Goal: Task Accomplishment & Management: Manage account settings

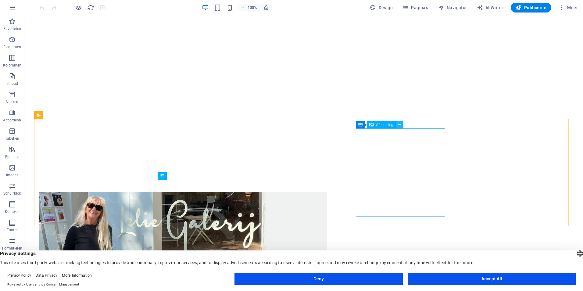
click at [399, 124] on icon at bounding box center [399, 125] width 3 height 6
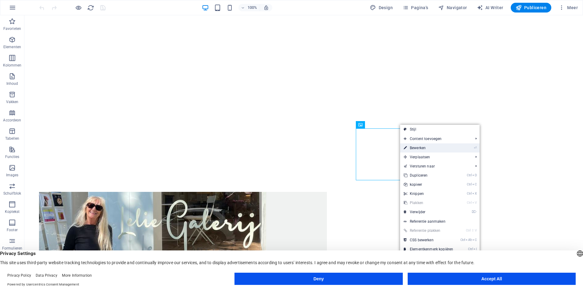
click at [417, 147] on link "⏎ Bewerken" at bounding box center [428, 147] width 57 height 9
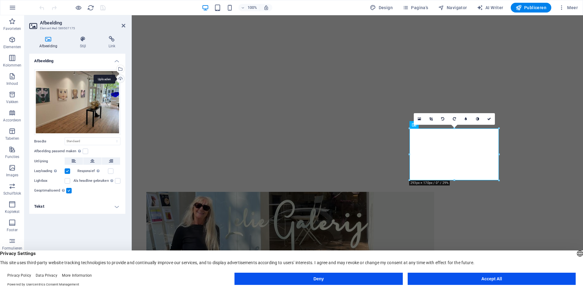
click at [121, 78] on div "Uploaden" at bounding box center [119, 79] width 9 height 9
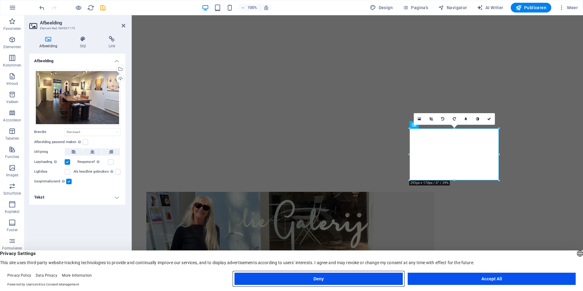
click at [317, 282] on button "Deny" at bounding box center [318, 278] width 168 height 12
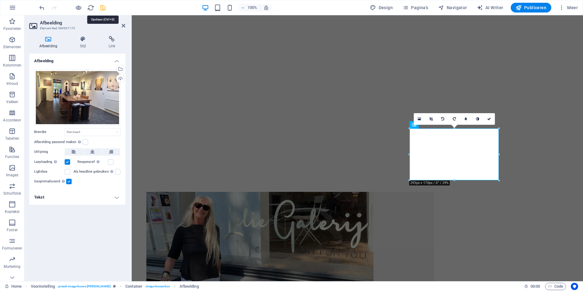
click at [101, 8] on icon "save" at bounding box center [102, 7] width 7 height 7
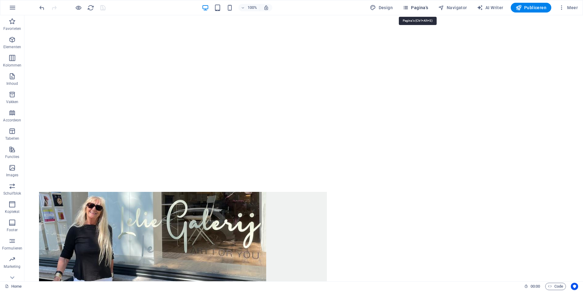
click at [422, 7] on span "Pagina's" at bounding box center [415, 8] width 26 height 6
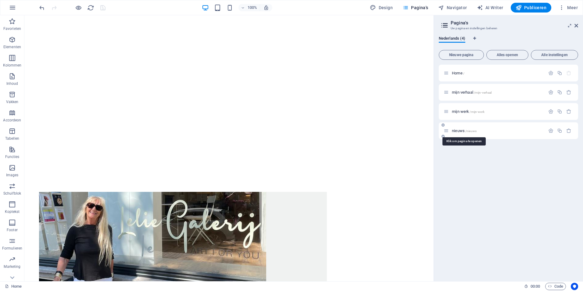
click at [459, 130] on span "nieuws /nieuws" at bounding box center [464, 130] width 25 height 5
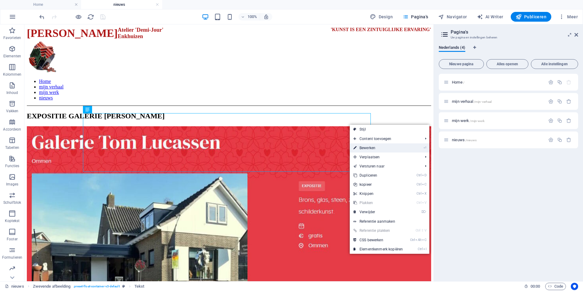
click at [366, 149] on link "⏎ Bewerken" at bounding box center [378, 147] width 57 height 9
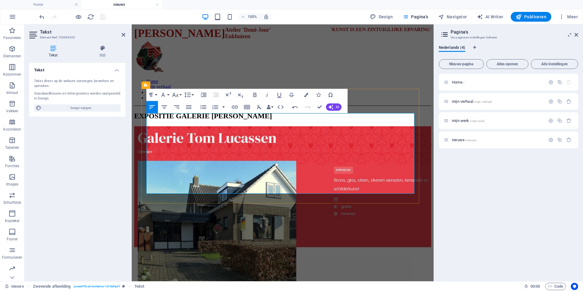
drag, startPoint x: 263, startPoint y: 179, endPoint x: 255, endPoint y: 182, distance: 9.0
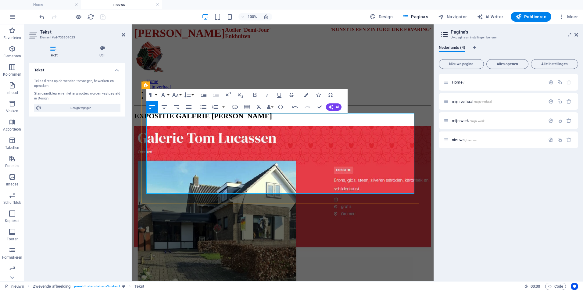
drag, startPoint x: 192, startPoint y: 188, endPoint x: 312, endPoint y: 183, distance: 120.2
drag, startPoint x: 263, startPoint y: 151, endPoint x: 272, endPoint y: 106, distance: 46.0
click at [272, 106] on button "Data Bindings" at bounding box center [269, 107] width 9 height 12
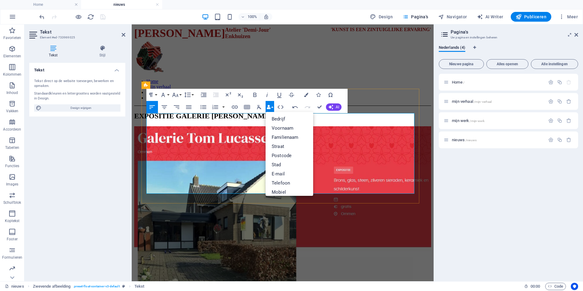
click at [75, 129] on div "Tekst Tekst direct op de website toevoegen, bewerken en opmaken. Standaardkleur…" at bounding box center [77, 169] width 96 height 213
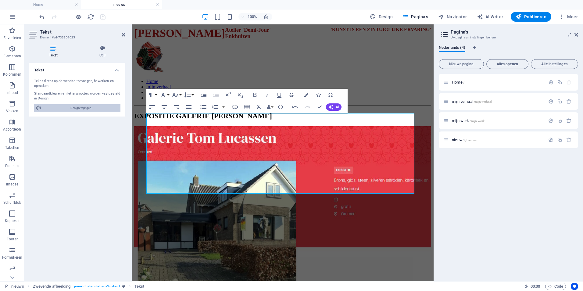
click at [78, 109] on span "Design wijzigen" at bounding box center [80, 107] width 75 height 7
select select "px"
select select "300"
select select "px"
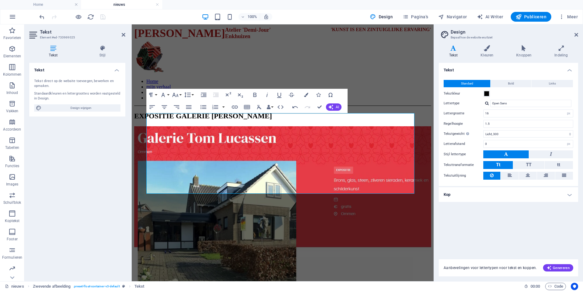
click at [454, 51] on icon at bounding box center [453, 48] width 29 height 6
click at [578, 34] on icon at bounding box center [576, 34] width 4 height 5
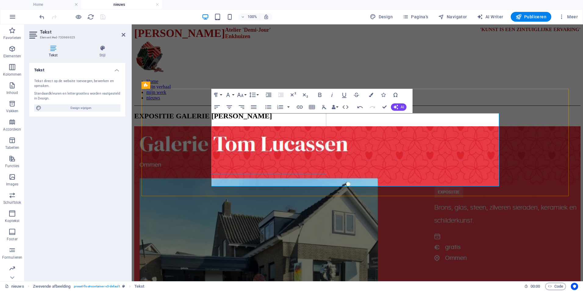
click at [280, 167] on figure at bounding box center [357, 244] width 446 height 237
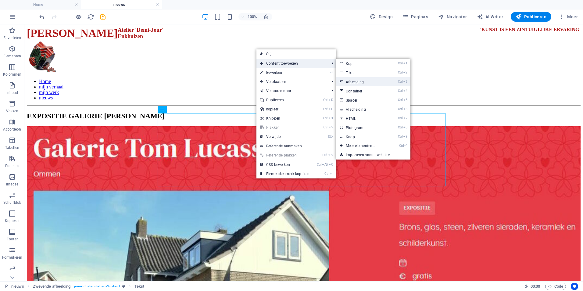
click at [354, 80] on link "Ctrl 3 Afbeelding" at bounding box center [361, 81] width 51 height 9
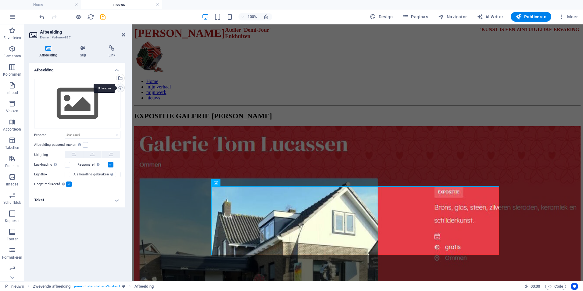
click at [120, 87] on div "Uploaden" at bounding box center [119, 88] width 9 height 9
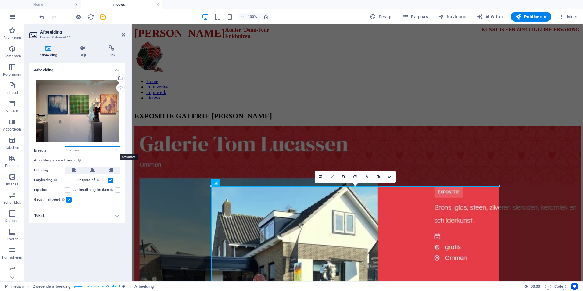
click at [101, 150] on select "Standaard auto px rem % em vh vw" at bounding box center [92, 150] width 55 height 7
select select "px"
click at [112, 147] on select "Standaard auto px rem % em vh vw" at bounding box center [92, 150] width 55 height 7
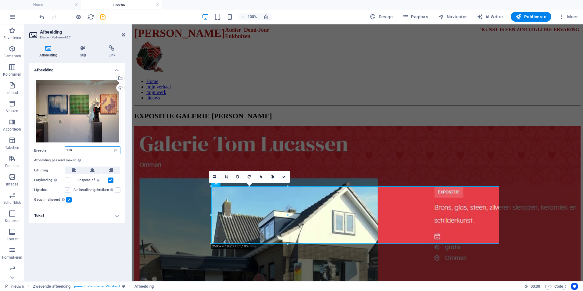
type input "250"
click at [66, 190] on label at bounding box center [67, 189] width 5 height 5
click at [0, 0] on input "Lightbox" at bounding box center [0, 0] width 0 height 0
click at [104, 17] on icon "save" at bounding box center [102, 16] width 7 height 7
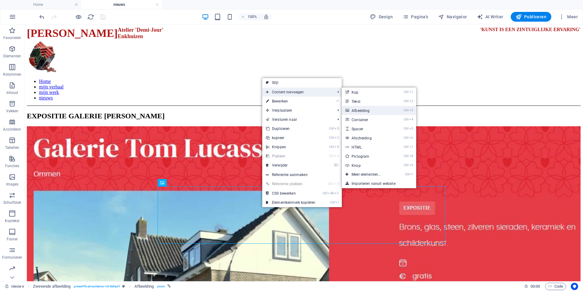
click at [359, 111] on link "Ctrl 3 Afbeelding" at bounding box center [367, 110] width 51 height 9
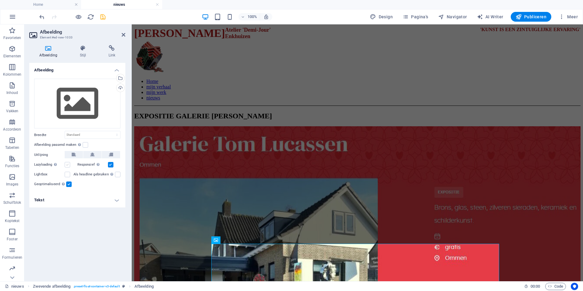
click at [67, 166] on label at bounding box center [67, 164] width 5 height 5
click at [0, 0] on input "Lazyloading Door afbeeldingen pas na de rest van de pagina te laden, voelt de p…" at bounding box center [0, 0] width 0 height 0
click at [120, 89] on div "Uploaden" at bounding box center [119, 88] width 9 height 9
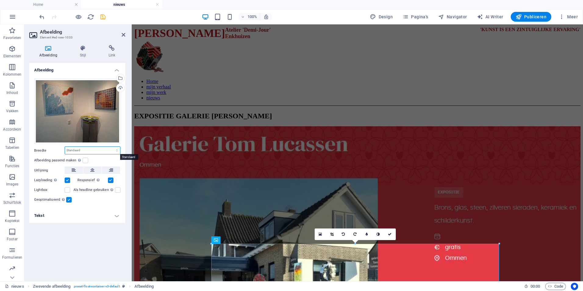
click at [92, 153] on select "Standaard auto px rem % em vh vw" at bounding box center [92, 150] width 55 height 7
select select "px"
click at [112, 147] on select "Standaard auto px rem % em vh vw" at bounding box center [92, 150] width 55 height 7
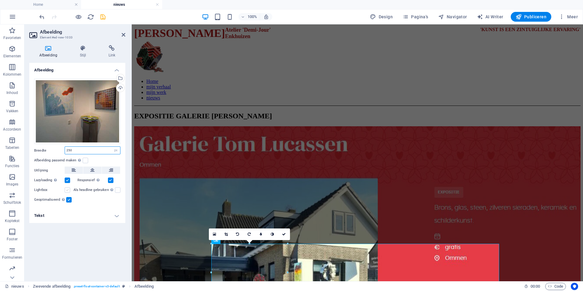
type input "250"
click at [69, 189] on label at bounding box center [67, 189] width 5 height 5
click at [0, 0] on input "Lightbox" at bounding box center [0, 0] width 0 height 0
click at [68, 180] on label at bounding box center [67, 179] width 5 height 5
click at [0, 0] on input "Lazyloading Door afbeeldingen pas na de rest van de pagina te laden, voelt de p…" at bounding box center [0, 0] width 0 height 0
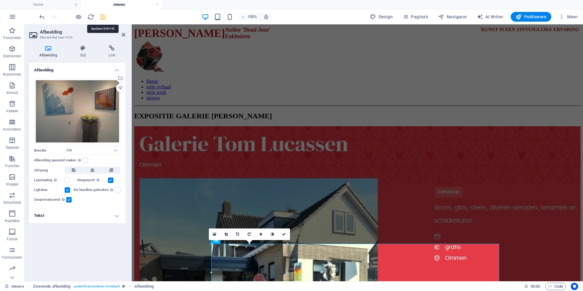
click at [103, 17] on icon "save" at bounding box center [102, 16] width 7 height 7
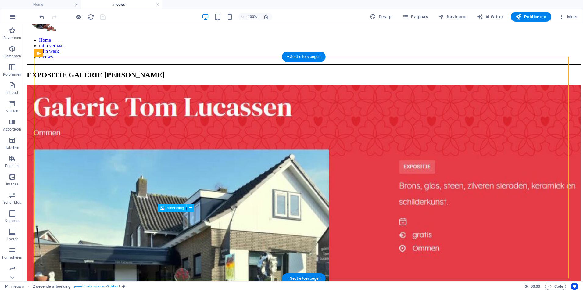
scroll to position [43, 0]
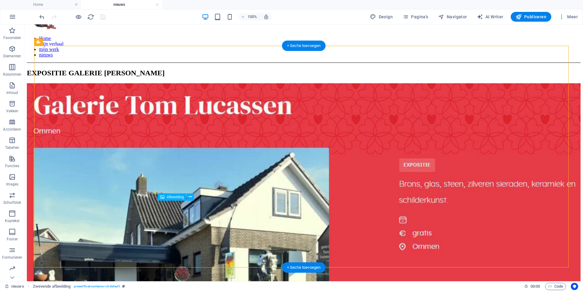
drag, startPoint x: 188, startPoint y: 265, endPoint x: 206, endPoint y: 216, distance: 51.8
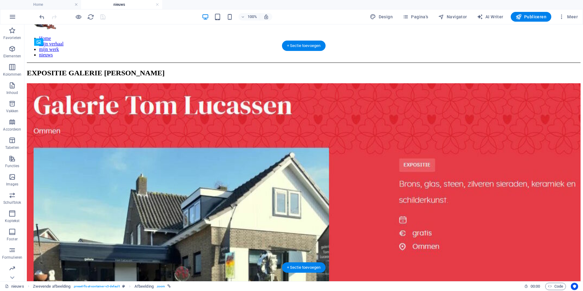
drag, startPoint x: 205, startPoint y: 222, endPoint x: 192, endPoint y: 172, distance: 52.2
drag, startPoint x: 191, startPoint y: 175, endPoint x: 197, endPoint y: 222, distance: 47.6
drag, startPoint x: 198, startPoint y: 225, endPoint x: 201, endPoint y: 243, distance: 17.6
drag, startPoint x: 187, startPoint y: 168, endPoint x: 198, endPoint y: 226, distance: 58.6
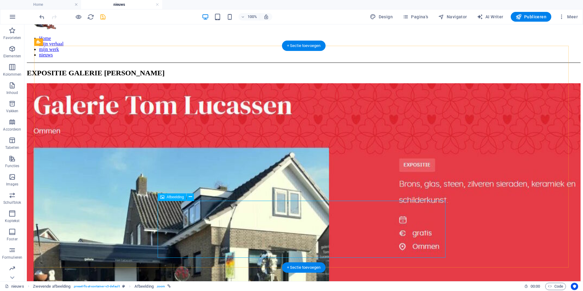
click at [191, 196] on icon at bounding box center [190, 197] width 3 height 6
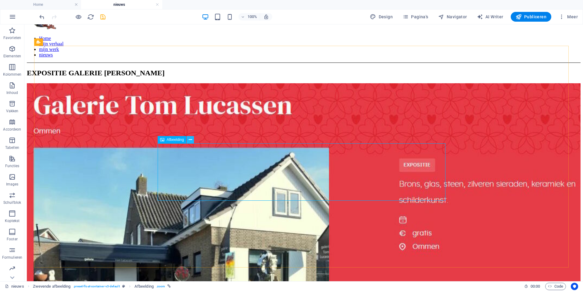
click at [191, 139] on icon at bounding box center [190, 140] width 3 height 6
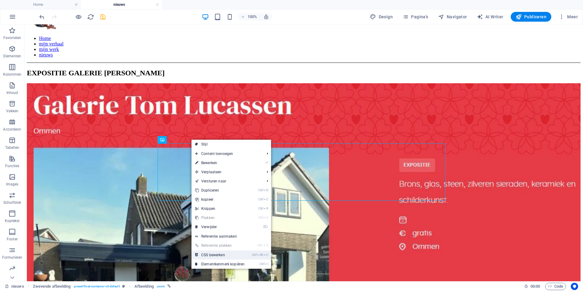
click at [220, 254] on link "Ctrl Alt C CSS bewerken" at bounding box center [219, 254] width 57 height 9
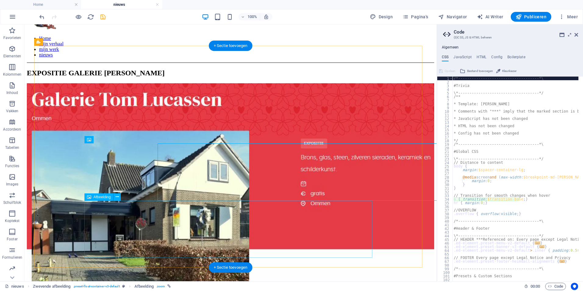
type textarea "a { transition: $transition-base; }"
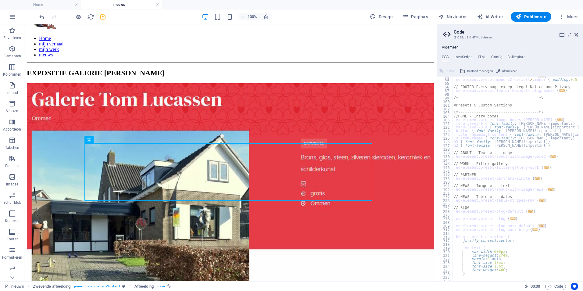
scroll to position [171, 0]
click at [577, 35] on icon at bounding box center [576, 34] width 4 height 5
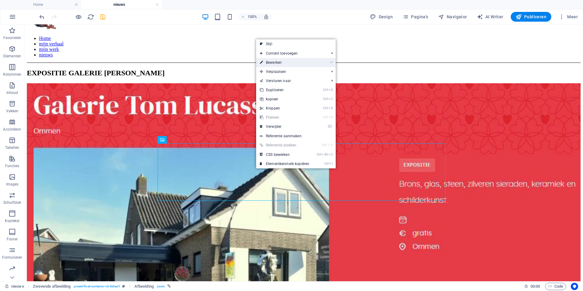
click at [267, 62] on link "⏎ Bewerken" at bounding box center [284, 62] width 57 height 9
select select "px"
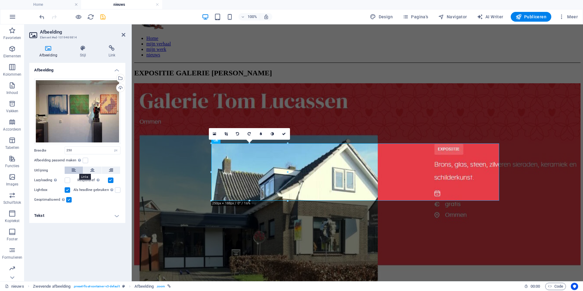
click at [72, 169] on icon at bounding box center [74, 169] width 4 height 7
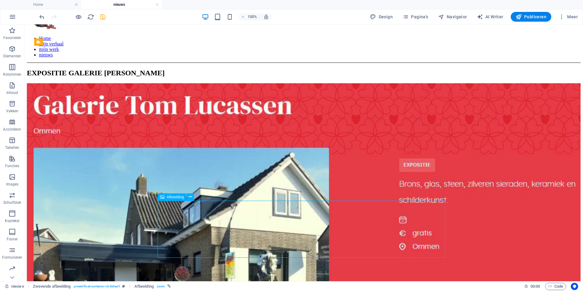
click at [189, 195] on icon at bounding box center [190, 197] width 3 height 6
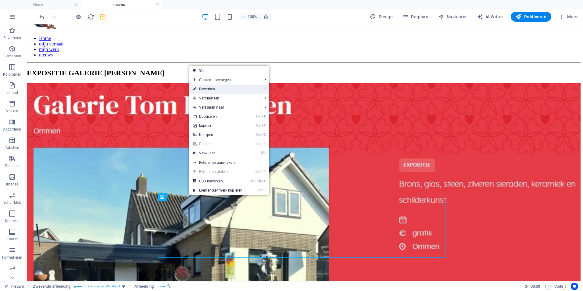
click at [207, 87] on link "⏎ Bewerken" at bounding box center [217, 88] width 57 height 9
select select "px"
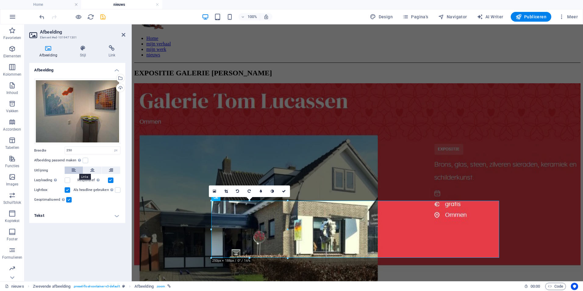
click at [74, 170] on icon at bounding box center [74, 169] width 4 height 7
click at [182, 148] on div "EXPOSITIE GALERIE Tom lucassen - OMMEN Expositie van 5 Oktober 2025 t/m Februar…" at bounding box center [357, 284] width 446 height 431
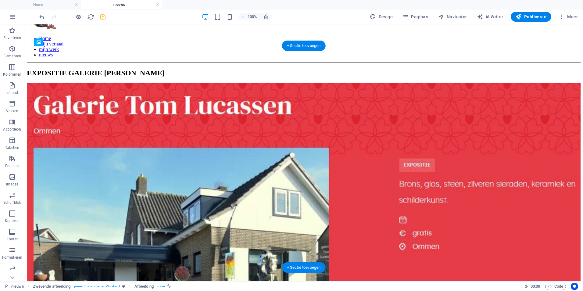
drag, startPoint x: 191, startPoint y: 222, endPoint x: 246, endPoint y: 180, distance: 69.2
drag, startPoint x: 204, startPoint y: 166, endPoint x: 204, endPoint y: 203, distance: 36.9
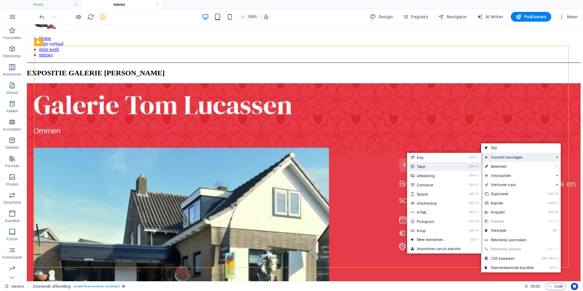
click at [434, 166] on link "Ctrl 2 Tekst" at bounding box center [432, 166] width 51 height 9
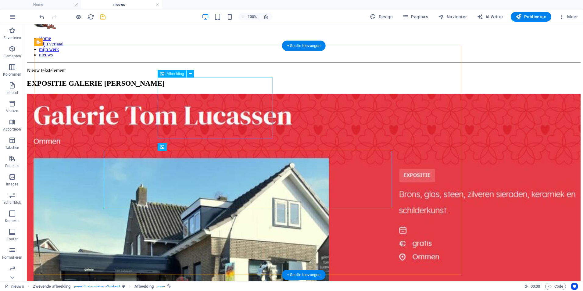
click at [169, 102] on figure at bounding box center [303, 241] width 553 height 294
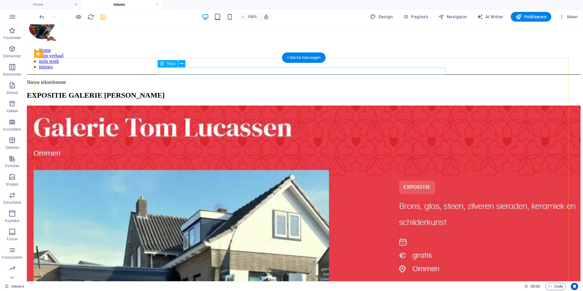
click at [181, 80] on div "Nieuw tekstelement" at bounding box center [303, 82] width 553 height 5
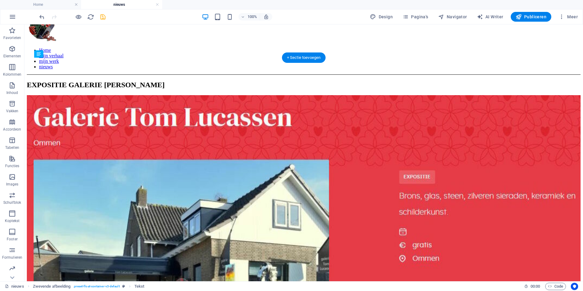
drag, startPoint x: 179, startPoint y: 71, endPoint x: 180, endPoint y: 158, distance: 87.2
drag, startPoint x: 192, startPoint y: 191, endPoint x: 223, endPoint y: 160, distance: 44.0
drag, startPoint x: 198, startPoint y: 241, endPoint x: 268, endPoint y: 185, distance: 89.7
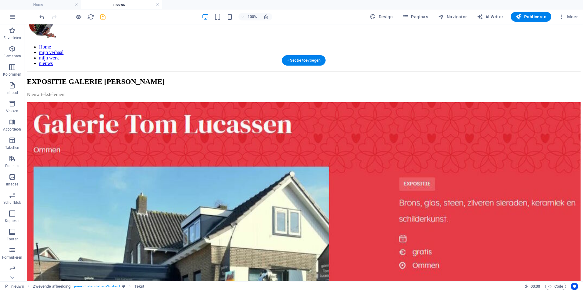
scroll to position [25, 0]
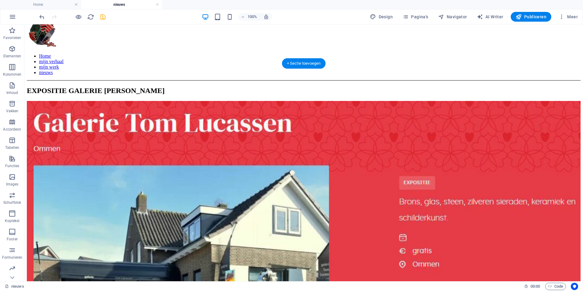
drag, startPoint x: 187, startPoint y: 172, endPoint x: 187, endPoint y: 164, distance: 8.3
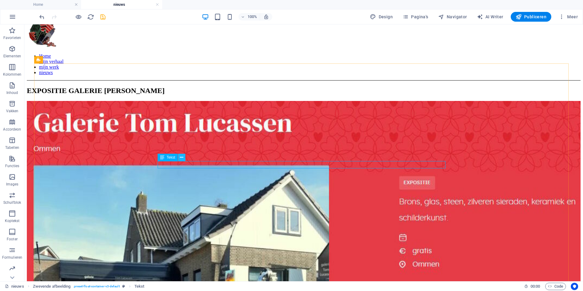
click at [181, 158] on icon at bounding box center [181, 157] width 3 height 6
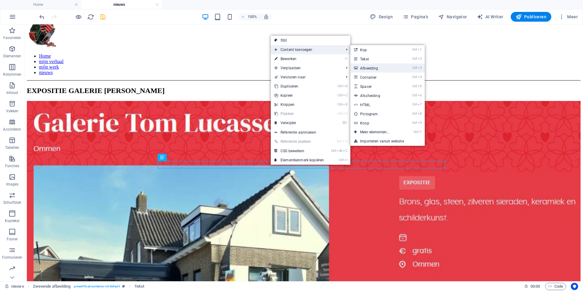
click at [369, 68] on link "Ctrl 3 Afbeelding" at bounding box center [375, 67] width 51 height 9
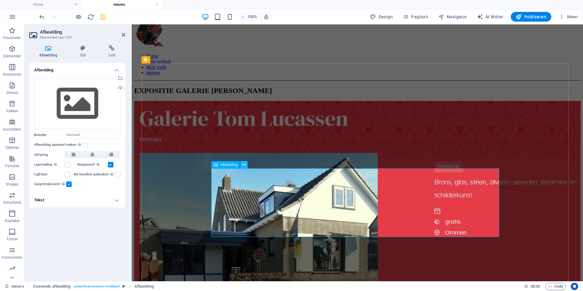
click at [242, 164] on icon at bounding box center [243, 165] width 3 height 6
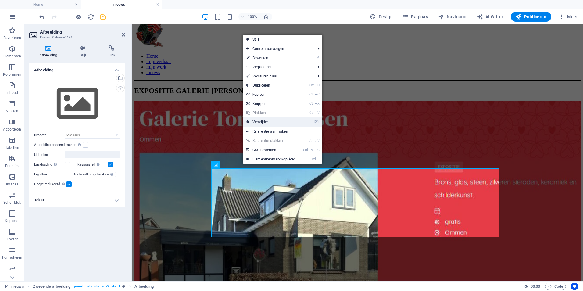
click at [264, 124] on link "⌦ Verwijder" at bounding box center [271, 121] width 57 height 9
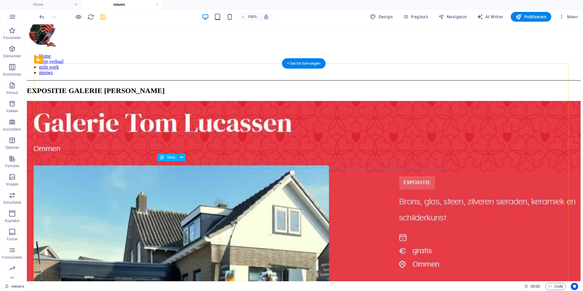
click at [183, 156] on icon at bounding box center [181, 157] width 3 height 6
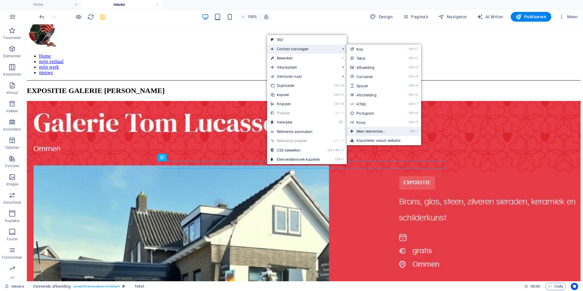
click at [362, 133] on link "Ctrl ⏎ Meer elementen..." at bounding box center [372, 131] width 51 height 9
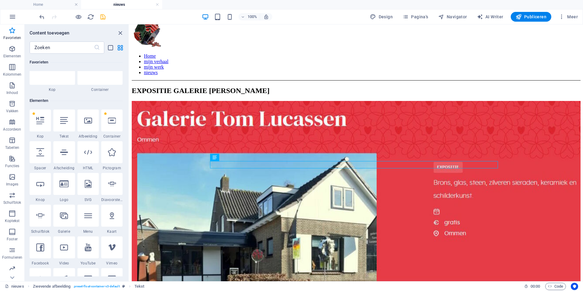
scroll to position [14, 0]
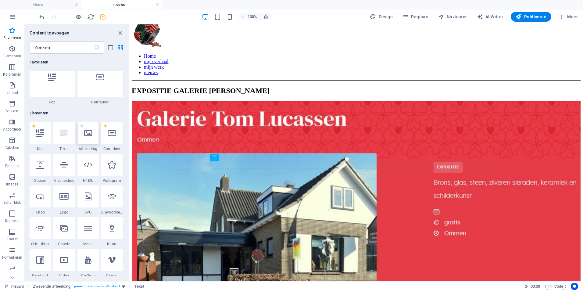
click at [87, 137] on div at bounding box center [87, 133] width 21 height 22
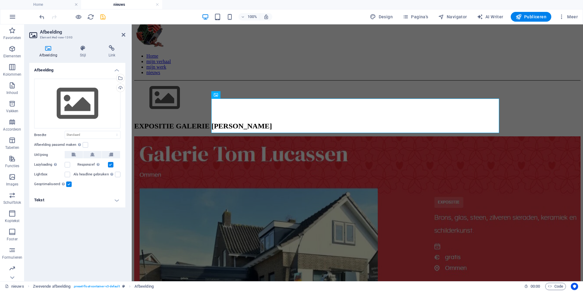
scroll to position [0, 0]
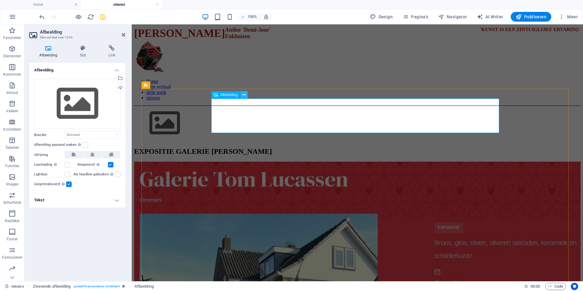
click at [244, 96] on icon at bounding box center [243, 95] width 3 height 6
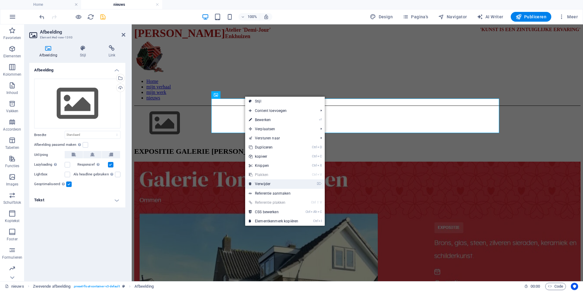
click at [265, 182] on link "⌦ Verwijder" at bounding box center [273, 183] width 57 height 9
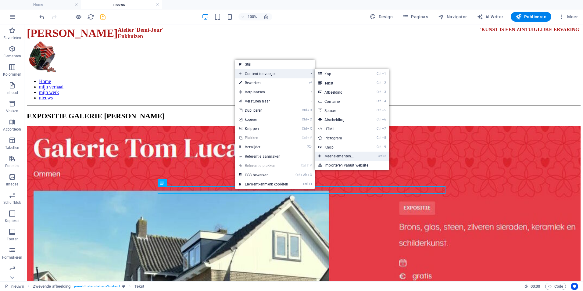
click at [347, 155] on link "Ctrl ⏎ Meer elementen..." at bounding box center [340, 155] width 51 height 9
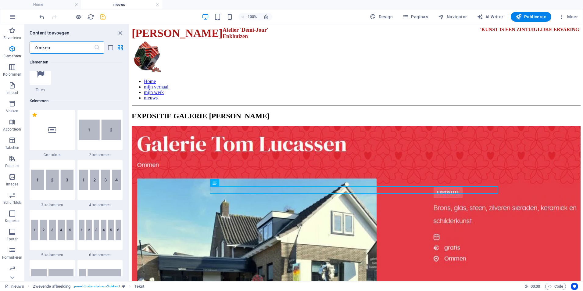
scroll to position [268, 0]
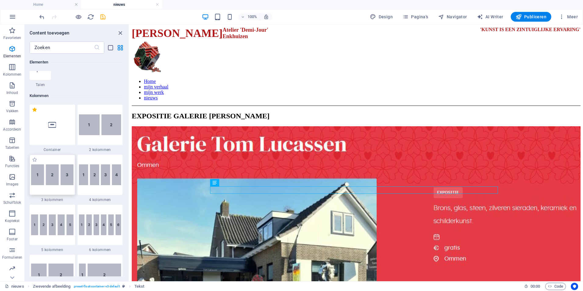
click at [62, 180] on img at bounding box center [52, 174] width 42 height 21
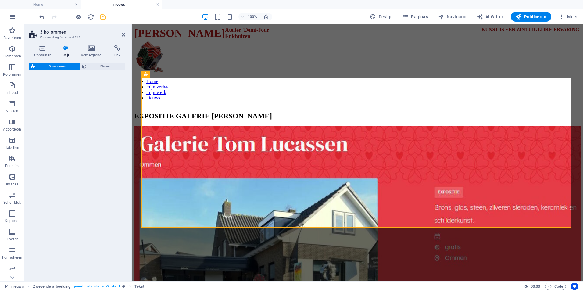
select select "rem"
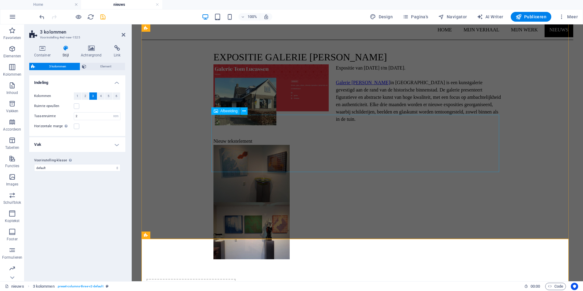
scroll to position [166, 0]
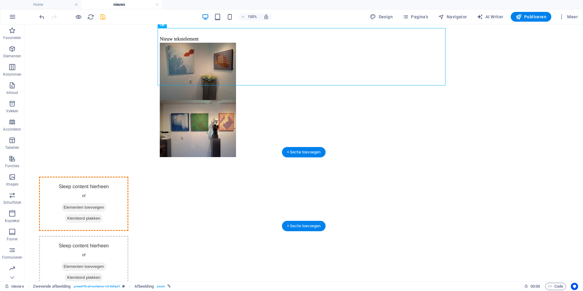
drag, startPoint x: 128, startPoint y: 57, endPoint x: 180, endPoint y: 183, distance: 136.1
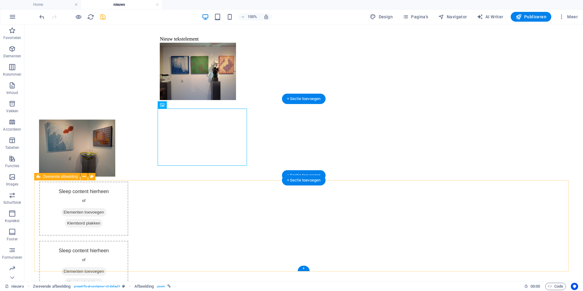
scroll to position [162, 0]
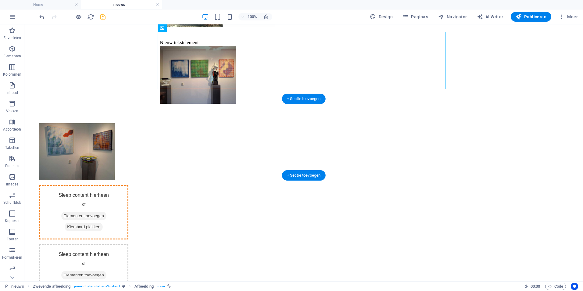
drag, startPoint x: 200, startPoint y: 55, endPoint x: 297, endPoint y: 140, distance: 129.0
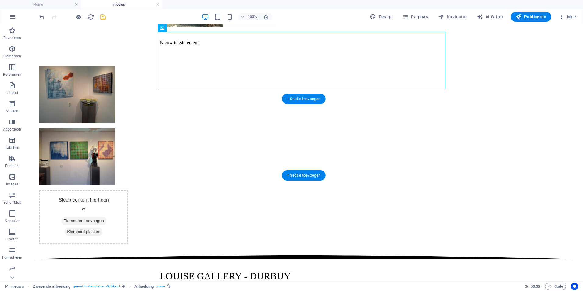
scroll to position [105, 0]
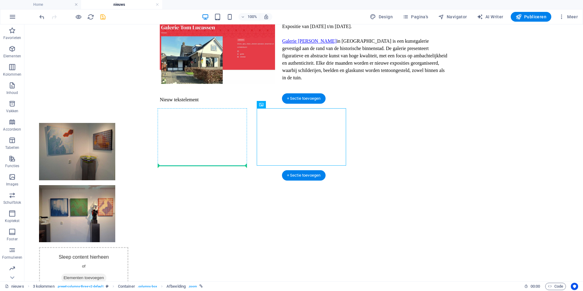
drag, startPoint x: 300, startPoint y: 139, endPoint x: 209, endPoint y: 140, distance: 90.8
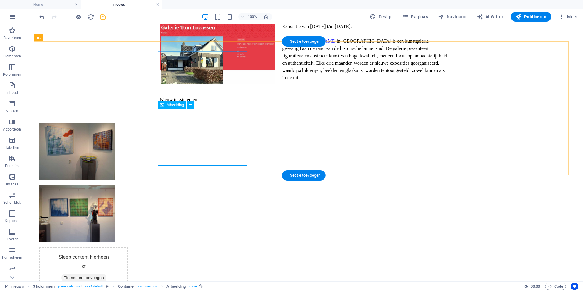
scroll to position [162, 0]
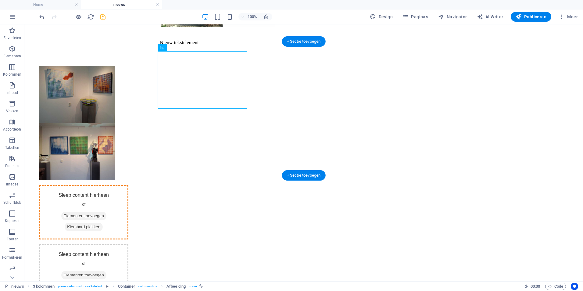
drag, startPoint x: 198, startPoint y: 81, endPoint x: 288, endPoint y: 82, distance: 90.2
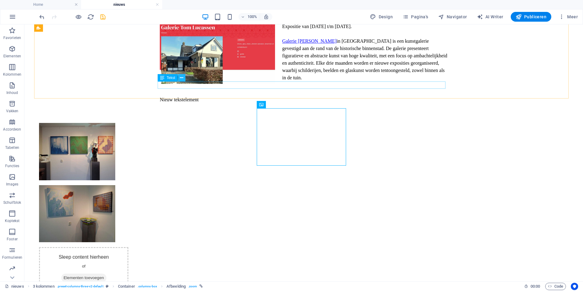
click at [182, 78] on icon at bounding box center [181, 78] width 3 height 6
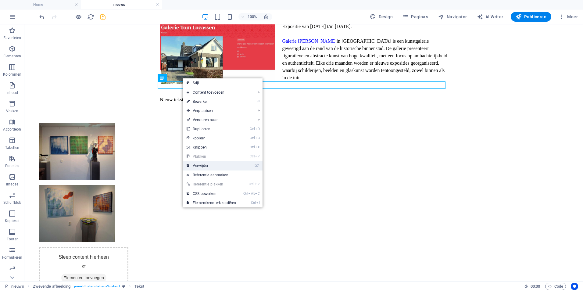
click at [206, 166] on link "⌦ Verwijder" at bounding box center [211, 165] width 57 height 9
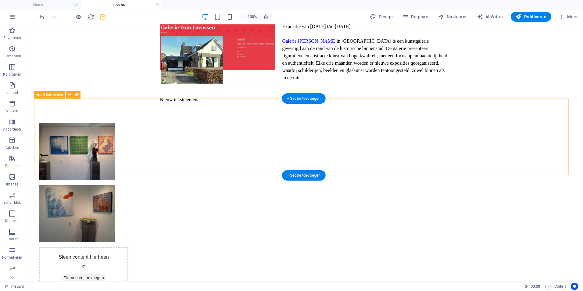
scroll to position [98, 0]
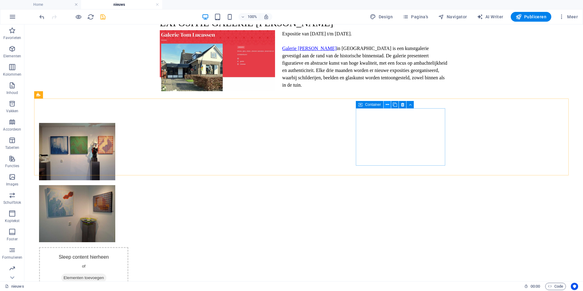
click at [387, 106] on icon at bounding box center [387, 104] width 3 height 6
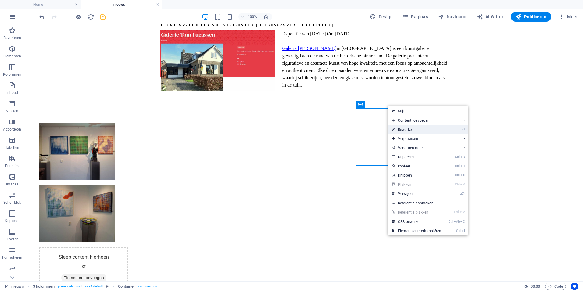
click at [408, 132] on link "⏎ Bewerken" at bounding box center [416, 129] width 57 height 9
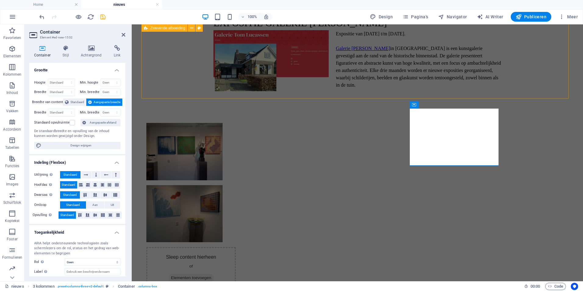
click at [520, 91] on div "EXPOSITIE GALERIE Tom lucassen - OMMEN Expositie van 5 Oktober 2025 t/m Februar…" at bounding box center [357, 59] width 432 height 107
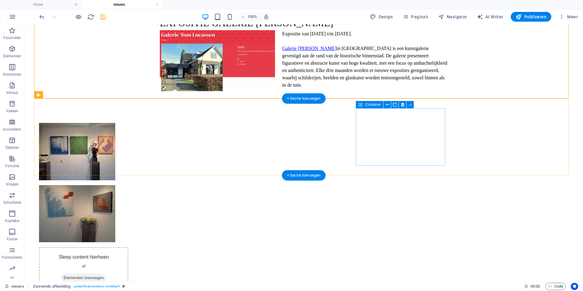
click at [103, 284] on span "Klembord plakken" at bounding box center [84, 288] width 38 height 9
click at [106, 273] on span "Elementen toevoegen" at bounding box center [83, 277] width 45 height 9
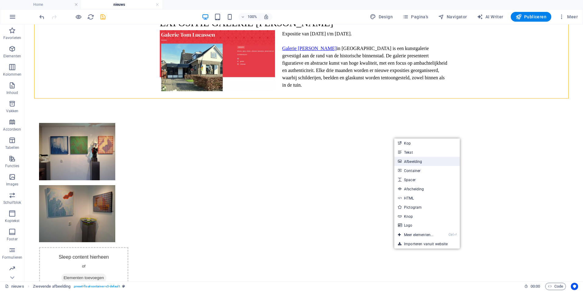
click at [413, 159] on link "Afbeelding" at bounding box center [427, 161] width 66 height 9
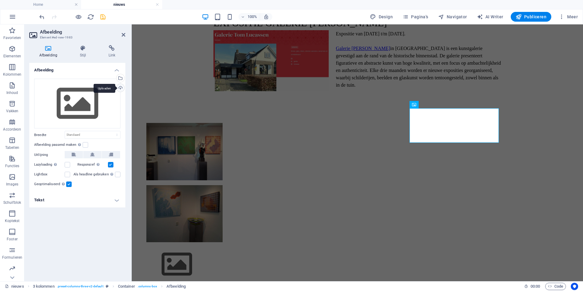
click at [120, 89] on div "Uploaden" at bounding box center [119, 88] width 9 height 9
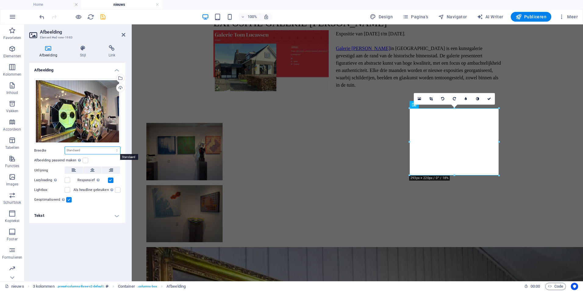
click at [89, 149] on select "Standaard auto px rem % em vh vw" at bounding box center [92, 150] width 55 height 7
select select "rem"
click at [112, 147] on select "Standaard auto px rem % em vh vw" at bounding box center [92, 150] width 55 height 7
type input "18.332"
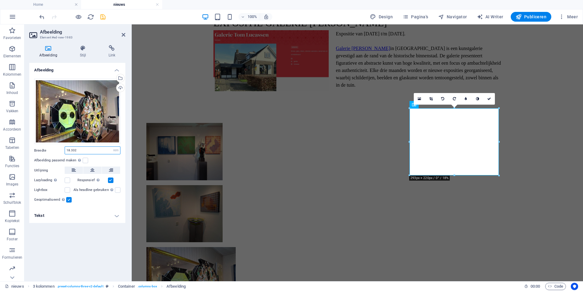
click at [105, 150] on input "18.332" at bounding box center [92, 150] width 55 height 7
click at [118, 152] on select "Standaard auto px rem % em vh vw" at bounding box center [116, 150] width 9 height 7
select select "px"
click at [112, 147] on select "Standaard auto px rem % em vh vw" at bounding box center [116, 150] width 9 height 7
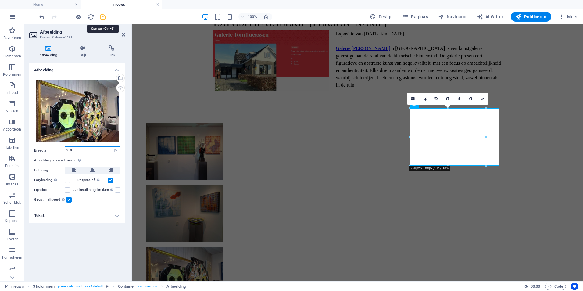
type input "250"
click at [103, 19] on icon "save" at bounding box center [102, 16] width 7 height 7
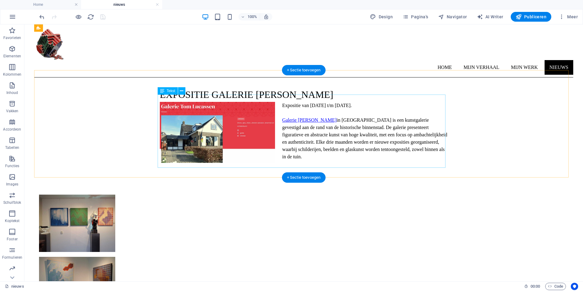
scroll to position [0, 0]
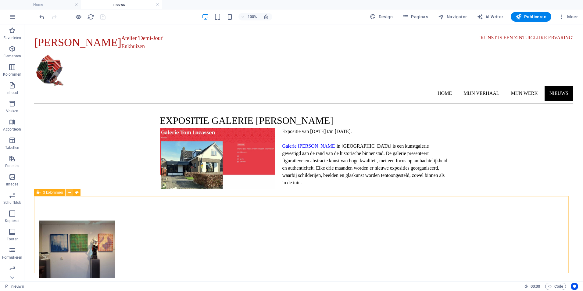
click at [68, 192] on icon at bounding box center [69, 192] width 3 height 6
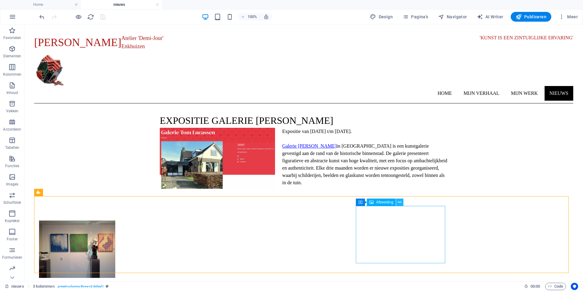
click at [399, 202] on icon at bounding box center [399, 202] width 3 height 6
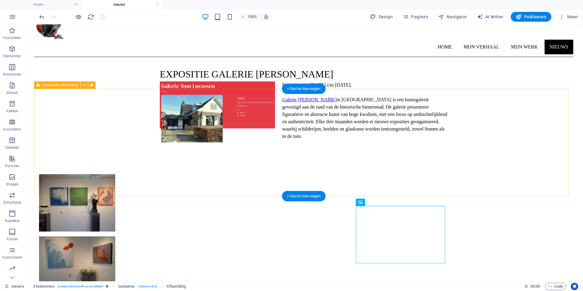
scroll to position [98, 0]
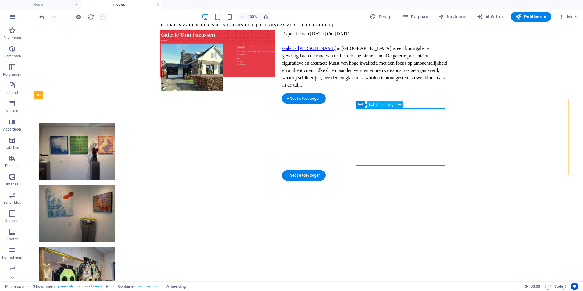
click at [128, 247] on figure at bounding box center [83, 275] width 89 height 57
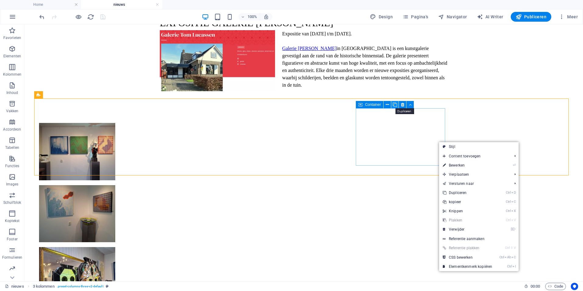
click at [393, 104] on icon at bounding box center [395, 104] width 4 height 6
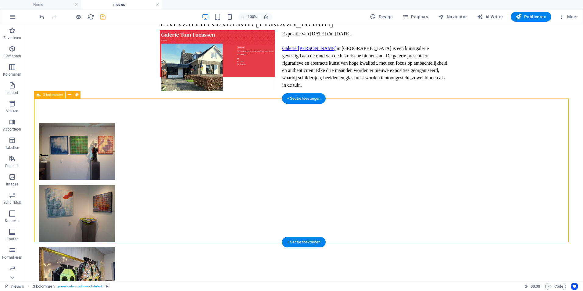
click at [316, 194] on div at bounding box center [303, 244] width 539 height 263
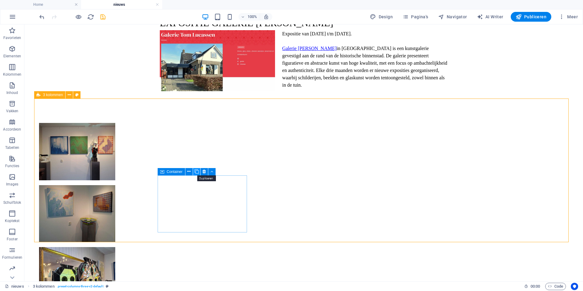
click at [195, 170] on icon at bounding box center [196, 171] width 4 height 6
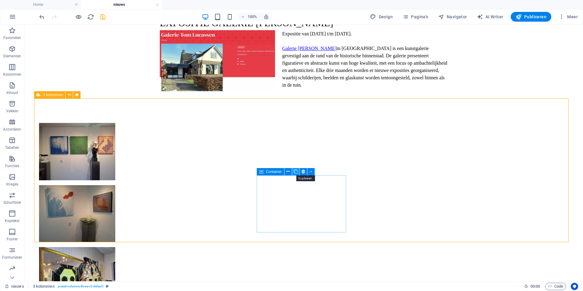
click at [295, 170] on icon at bounding box center [296, 171] width 4 height 6
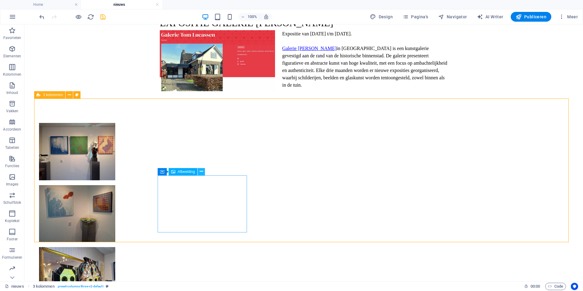
click at [202, 170] on icon at bounding box center [201, 171] width 3 height 6
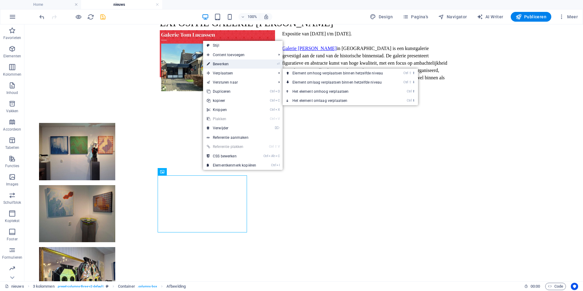
click at [222, 61] on link "⏎ Bewerken" at bounding box center [231, 63] width 57 height 9
select select "px"
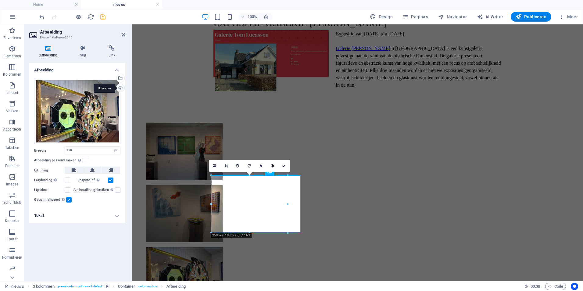
click at [120, 86] on div "Uploaden" at bounding box center [119, 88] width 9 height 9
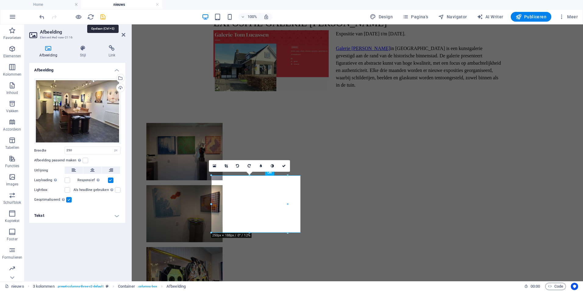
click at [101, 18] on icon "save" at bounding box center [102, 16] width 7 height 7
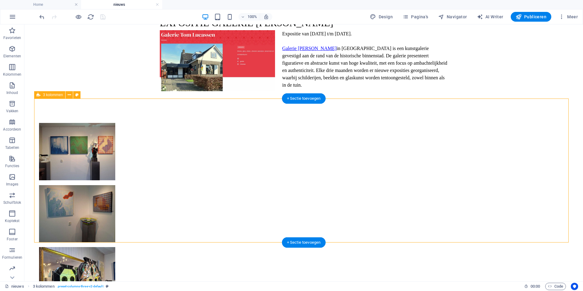
drag, startPoint x: 204, startPoint y: 202, endPoint x: 196, endPoint y: 134, distance: 68.4
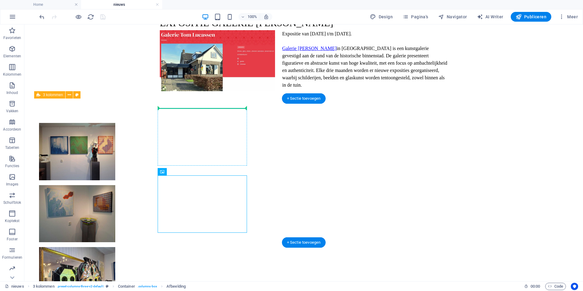
drag, startPoint x: 188, startPoint y: 187, endPoint x: 194, endPoint y: 126, distance: 61.9
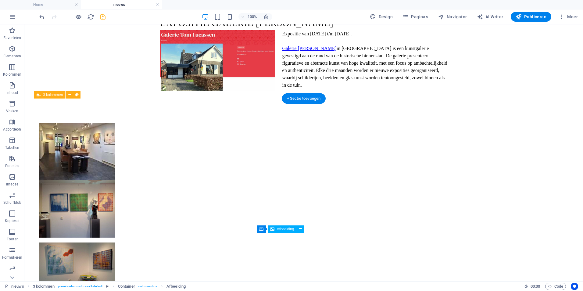
scroll to position [100, 0]
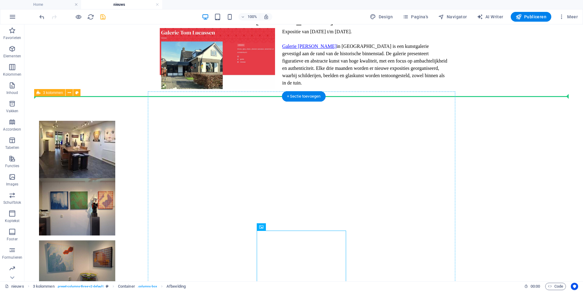
drag, startPoint x: 290, startPoint y: 255, endPoint x: 284, endPoint y: 180, distance: 76.2
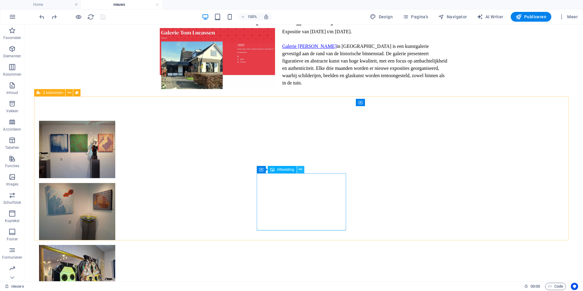
click at [301, 169] on icon at bounding box center [300, 169] width 3 height 6
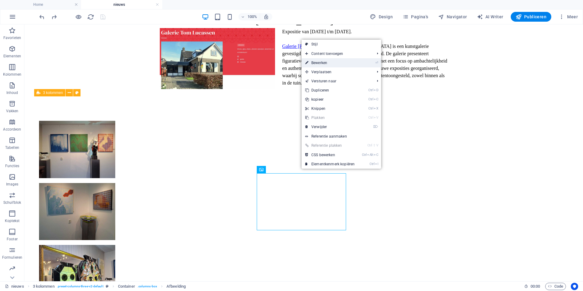
click at [326, 65] on link "⏎ Bewerken" at bounding box center [329, 62] width 57 height 9
select select "px"
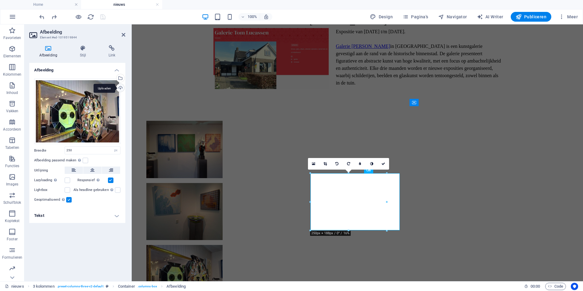
click at [119, 86] on div "Uploaden" at bounding box center [119, 88] width 9 height 9
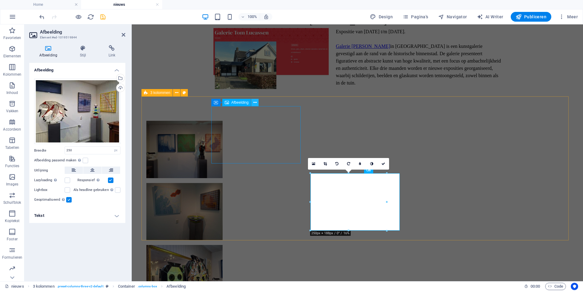
click at [256, 103] on icon at bounding box center [254, 102] width 3 height 6
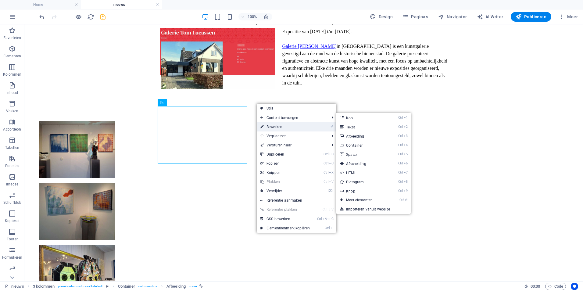
click at [276, 125] on link "⏎ Bewerken" at bounding box center [285, 126] width 57 height 9
select select "px"
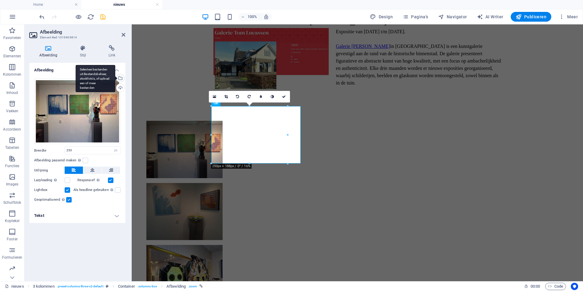
click at [120, 77] on div "Selecteer bestanden uit Bestandsbeheer, stockfoto's, of upload een of meer best…" at bounding box center [119, 78] width 9 height 9
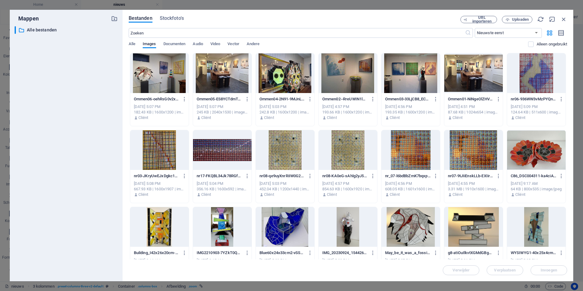
click at [222, 73] on div at bounding box center [222, 73] width 59 height 40
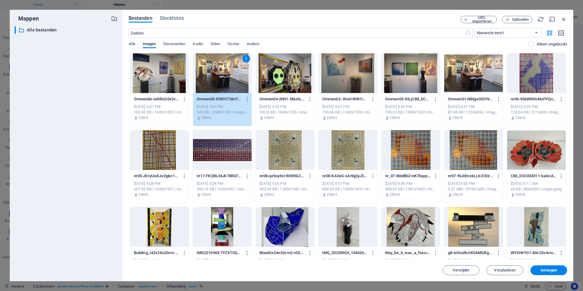
click at [222, 73] on div "1" at bounding box center [222, 73] width 59 height 40
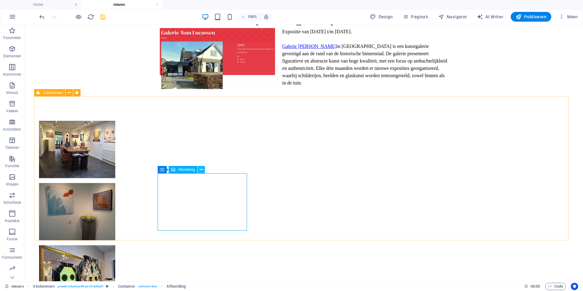
click at [200, 166] on icon at bounding box center [201, 169] width 3 height 6
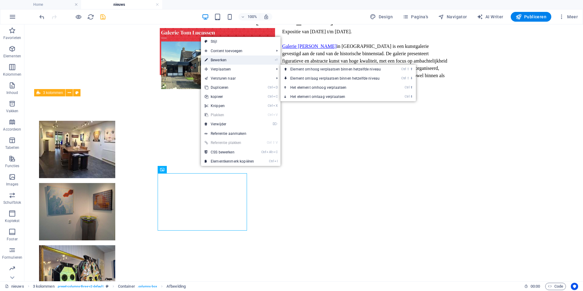
click at [230, 61] on link "⏎ Bewerken" at bounding box center [229, 59] width 57 height 9
select select "px"
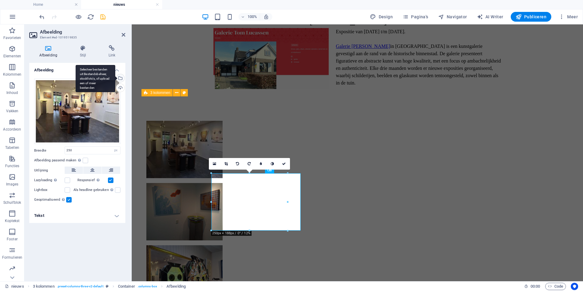
click at [120, 78] on div "Selecteer bestanden uit Bestandsbeheer, stockfoto's, of upload een of meer best…" at bounding box center [119, 78] width 9 height 9
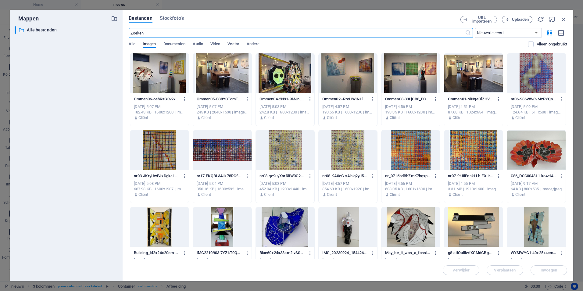
click at [411, 75] on div at bounding box center [410, 73] width 59 height 40
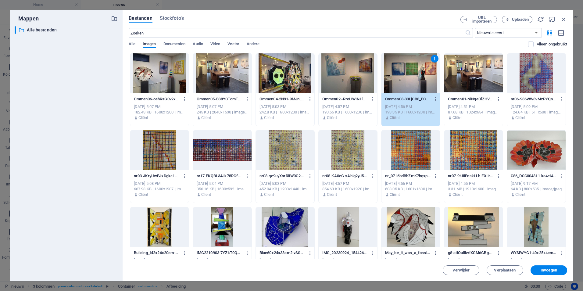
click at [411, 75] on div "1" at bounding box center [410, 73] width 59 height 40
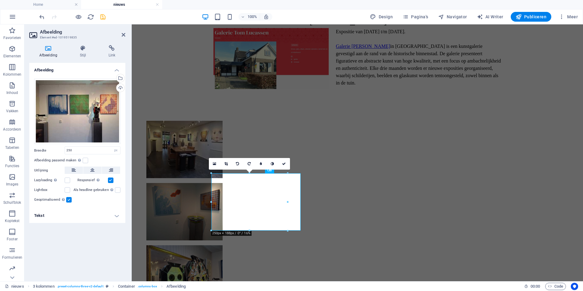
click at [89, 248] on div "Afbeelding Sleep bestanden hierheen, klik om bestanden te kiezen of selecteer b…" at bounding box center [77, 169] width 96 height 213
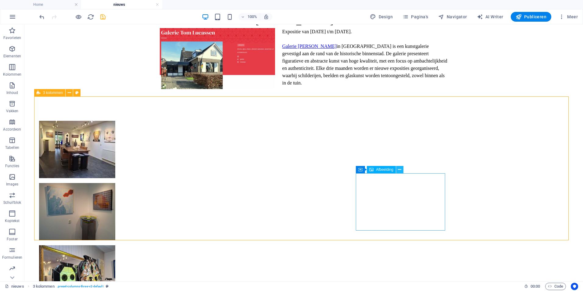
click at [400, 167] on icon at bounding box center [399, 169] width 3 height 6
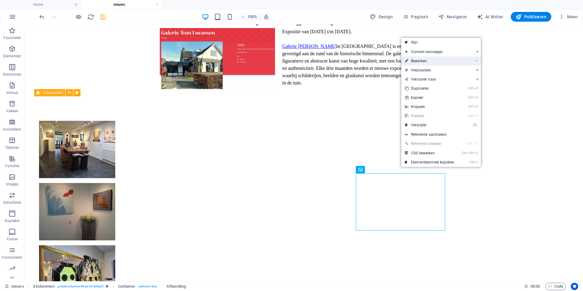
click at [436, 62] on link "⏎ Bewerken" at bounding box center [429, 60] width 57 height 9
select select "px"
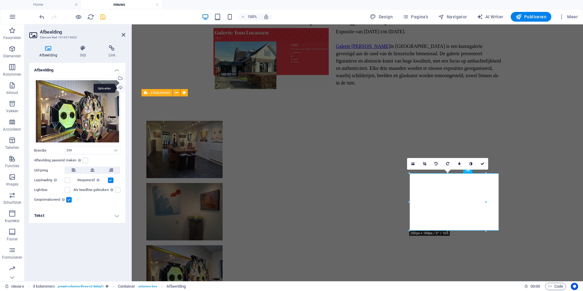
click at [119, 86] on div "Uploaden" at bounding box center [119, 88] width 9 height 9
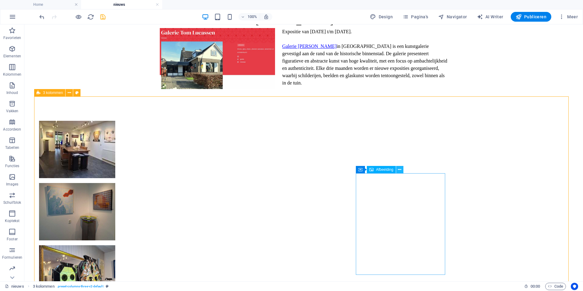
click at [400, 170] on icon at bounding box center [399, 169] width 3 height 6
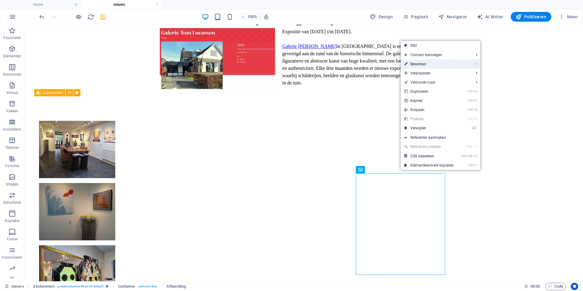
click at [421, 64] on link "⏎ Bewerken" at bounding box center [428, 63] width 57 height 9
select select "px"
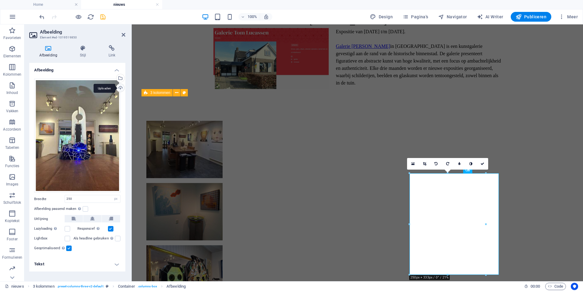
click at [120, 89] on div "Uploaden" at bounding box center [119, 88] width 9 height 9
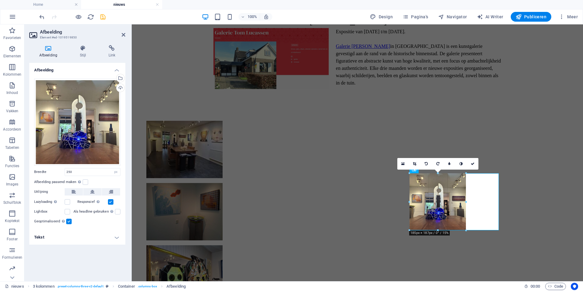
drag, startPoint x: 448, startPoint y: 250, endPoint x: 448, endPoint y: 232, distance: 18.0
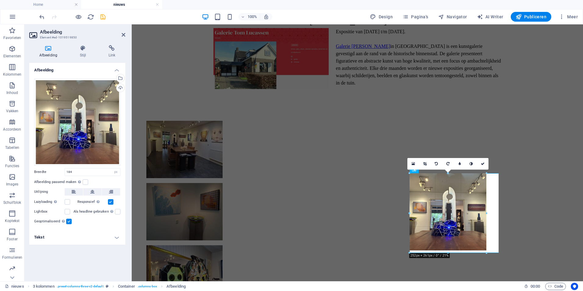
drag, startPoint x: 466, startPoint y: 201, endPoint x: 359, endPoint y: 182, distance: 108.7
type input "251"
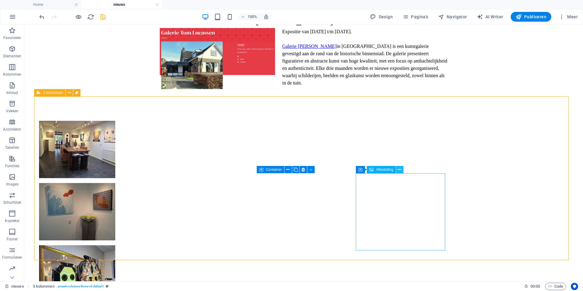
click at [400, 168] on icon at bounding box center [399, 169] width 3 height 6
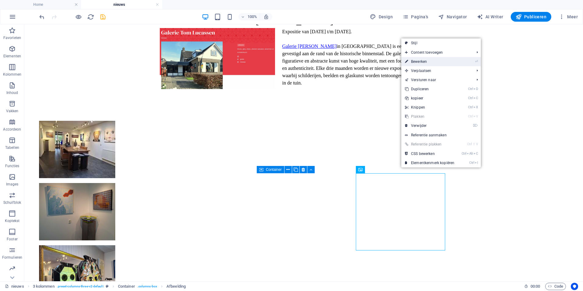
click at [422, 63] on link "⏎ Bewerken" at bounding box center [429, 61] width 57 height 9
select select "px"
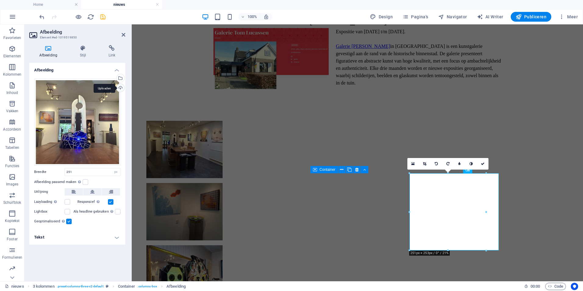
click at [119, 89] on div "Uploaden" at bounding box center [119, 88] width 9 height 9
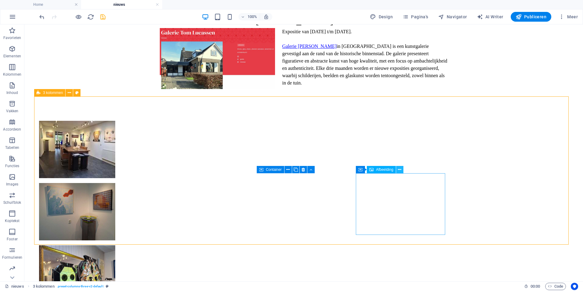
click at [400, 169] on icon at bounding box center [399, 169] width 3 height 6
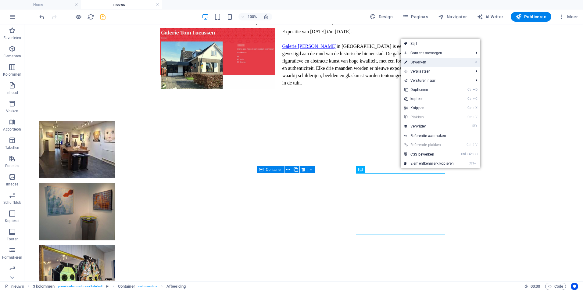
click at [422, 61] on link "⏎ Bewerken" at bounding box center [428, 62] width 57 height 9
select select "px"
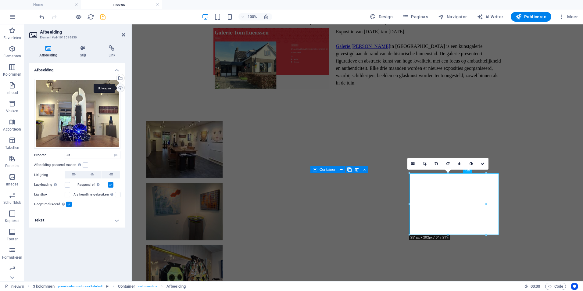
click at [121, 87] on div "Uploaden" at bounding box center [119, 88] width 9 height 9
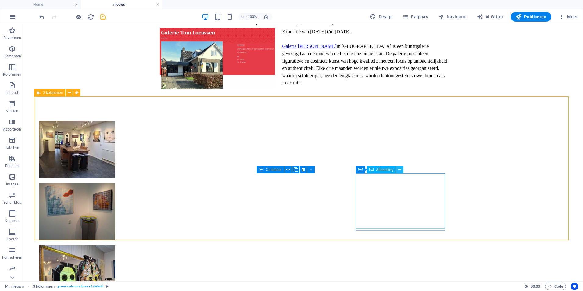
click at [400, 168] on icon at bounding box center [399, 169] width 3 height 6
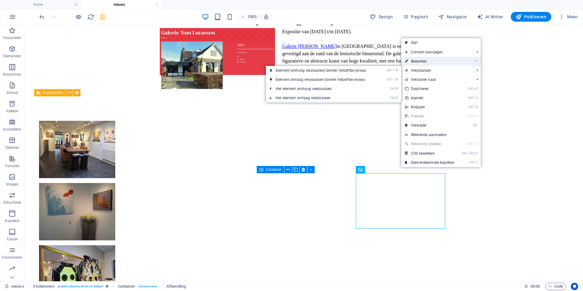
click at [424, 61] on link "⏎ Bewerken" at bounding box center [429, 61] width 57 height 9
select select "px"
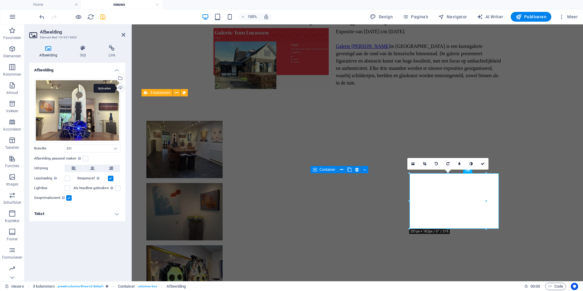
click at [122, 87] on div "Uploaden" at bounding box center [119, 88] width 9 height 9
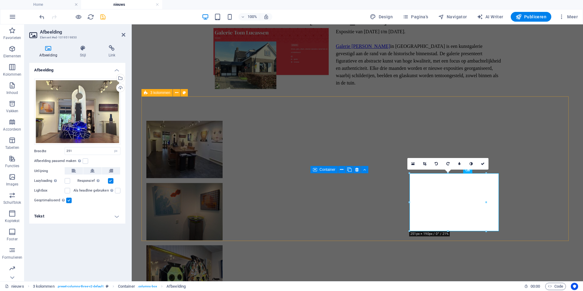
drag, startPoint x: 517, startPoint y: 158, endPoint x: 625, endPoint y: 160, distance: 108.5
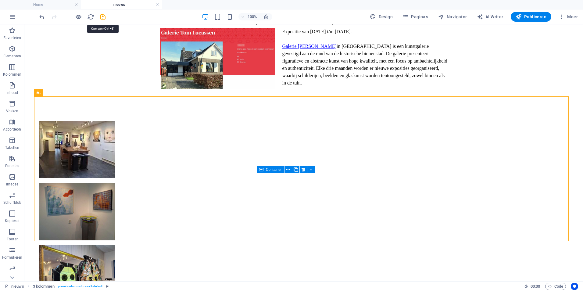
click at [102, 17] on icon "save" at bounding box center [102, 16] width 7 height 7
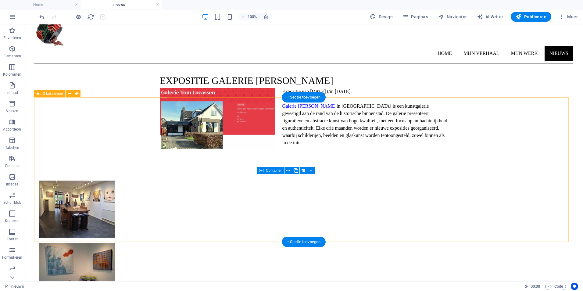
scroll to position [0, 0]
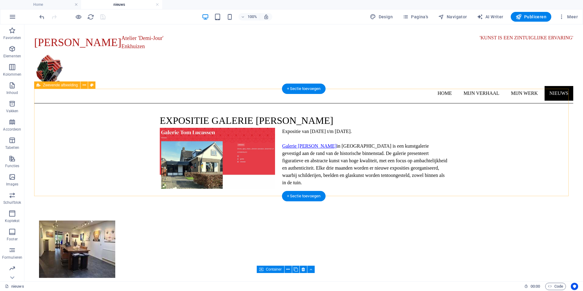
click at [201, 193] on div "EXPOSITIE GALERIE Tom lucassen - OMMEN Expositie van 5 Oktober 2025 t/m Februar…" at bounding box center [303, 156] width 539 height 107
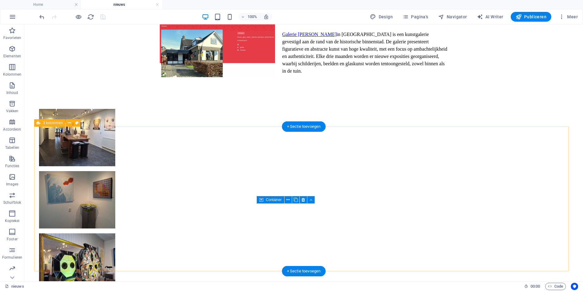
scroll to position [64, 0]
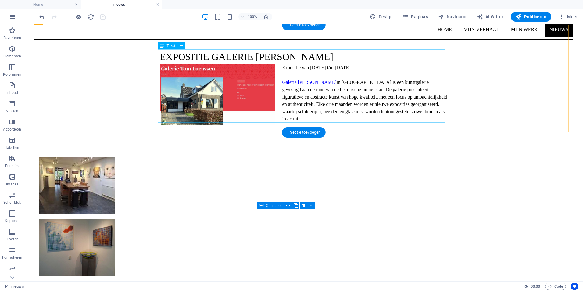
click at [376, 91] on div "Expositie van 5 Oktober 2025 t/m Februari 2026. Galerie Tom Lucassen in Ommen i…" at bounding box center [304, 100] width 288 height 73
click at [376, 90] on div "Expositie van 5 Oktober 2025 t/m Februari 2026. Galerie Tom Lucassen in Ommen i…" at bounding box center [304, 100] width 288 height 73
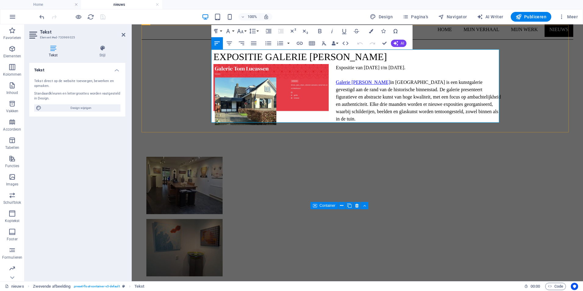
click at [428, 88] on p "Galerie Tom Lucassen in Ommen is een kunstgalerie gevestigd aan de rand van de …" at bounding box center [357, 101] width 288 height 44
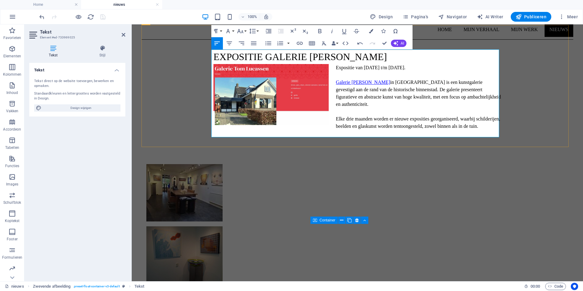
click at [251, 130] on p at bounding box center [357, 133] width 288 height 7
click at [246, 137] on p at bounding box center [357, 140] width 288 height 7
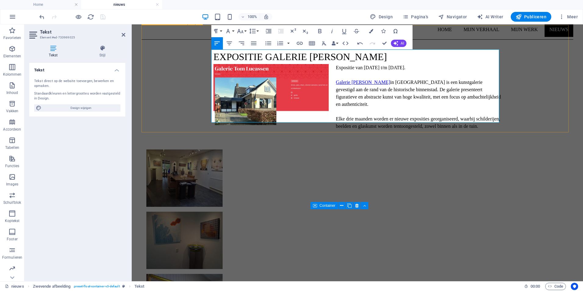
click at [554, 84] on div "EXPOSITIE GALERIE Tom lucassen - OMMEN Expositie van 5 Oktober 2025 t/m Februar…" at bounding box center [357, 90] width 432 height 100
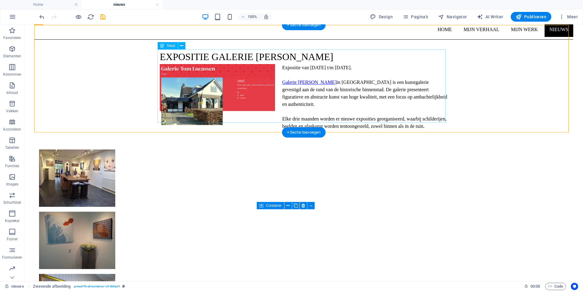
click at [365, 97] on div "Expositie van 5 Oktober 2025 t/m Februari 2026. Galerie Tom Lucassen in Ommen i…" at bounding box center [304, 97] width 288 height 66
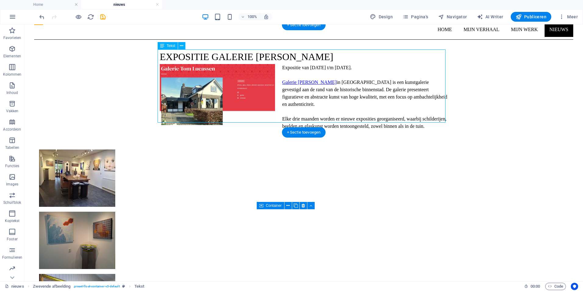
click at [372, 97] on div "Expositie van 5 Oktober 2025 t/m Februari 2026. Galerie Tom Lucassen in Ommen i…" at bounding box center [304, 97] width 288 height 66
click at [375, 90] on div "Expositie van 5 Oktober 2025 t/m Februari 2026. Galerie Tom Lucassen in Ommen i…" at bounding box center [304, 97] width 288 height 66
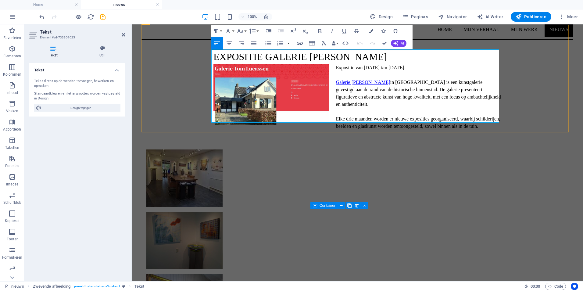
click at [394, 108] on p at bounding box center [357, 111] width 288 height 7
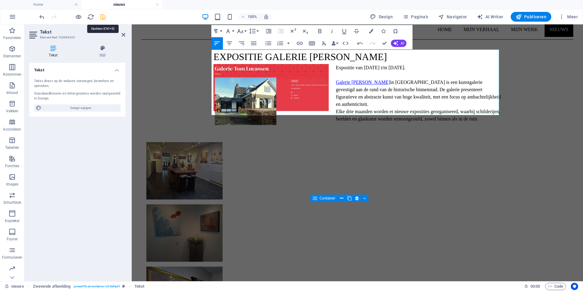
click at [104, 18] on icon "save" at bounding box center [102, 16] width 7 height 7
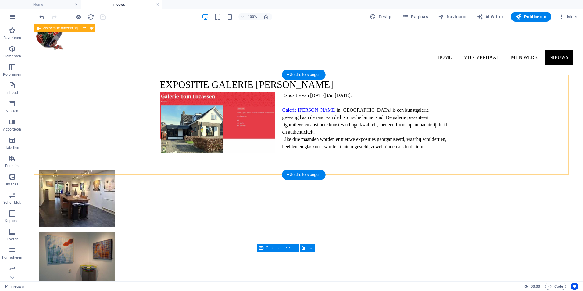
scroll to position [0, 0]
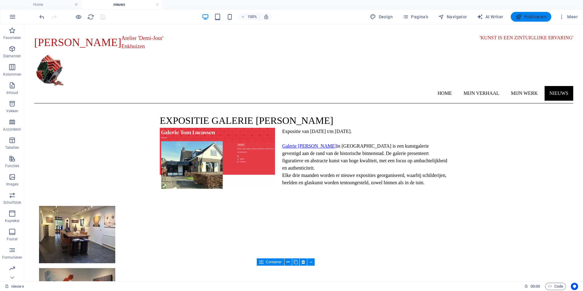
click at [535, 17] on span "Publiceren" at bounding box center [530, 17] width 31 height 6
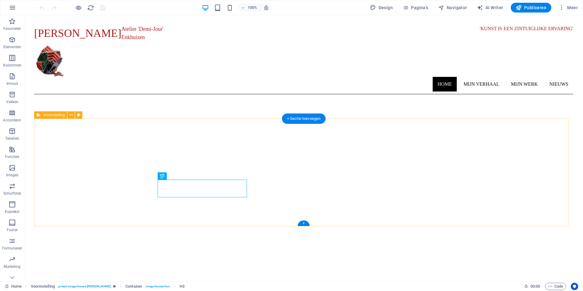
scroll to position [147, 0]
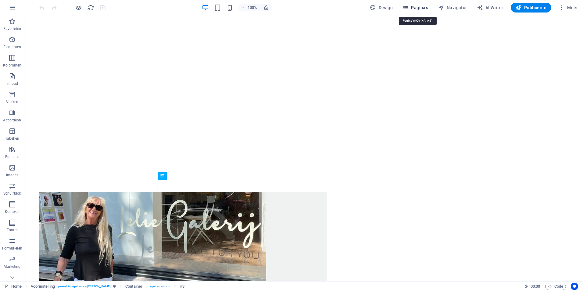
click at [422, 8] on span "Pagina's" at bounding box center [415, 8] width 26 height 6
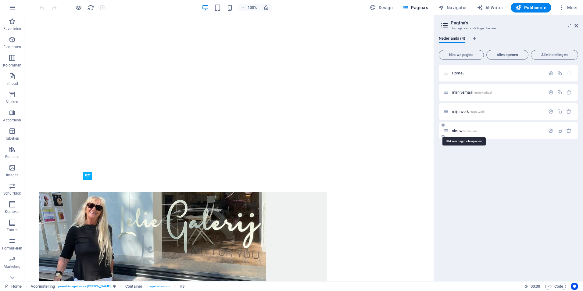
click at [462, 130] on span "nieuws /nieuws" at bounding box center [464, 130] width 25 height 5
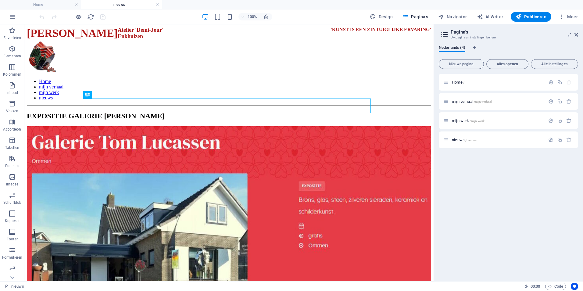
scroll to position [0, 0]
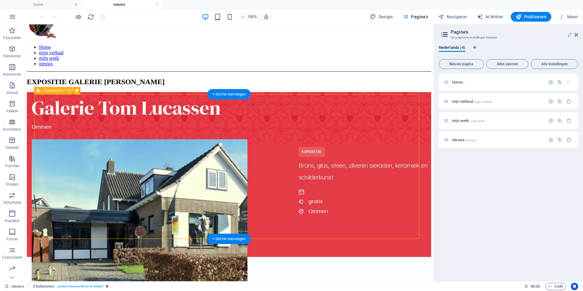
scroll to position [101, 0]
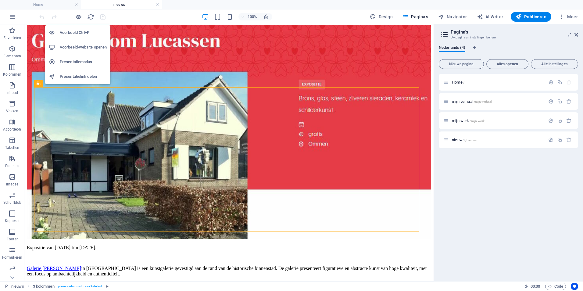
click at [76, 32] on h6 "Voorbeeld Ctrl+P" at bounding box center [83, 32] width 47 height 7
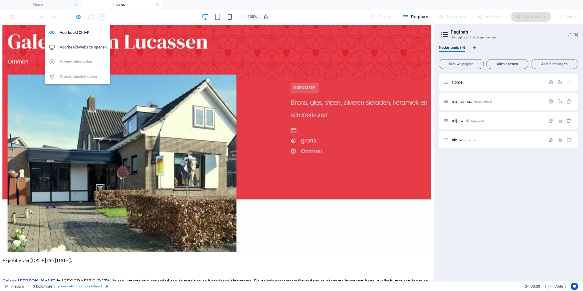
click at [77, 19] on icon "button" at bounding box center [78, 16] width 7 height 7
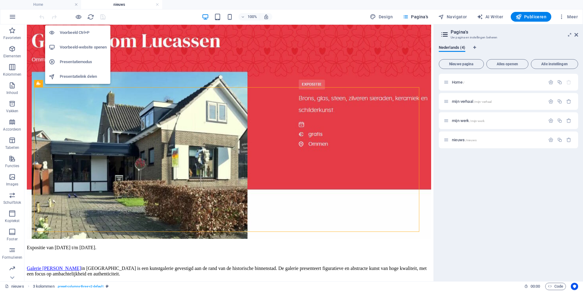
click at [77, 44] on h6 "Voorbeeld-website openen" at bounding box center [83, 47] width 47 height 7
click at [79, 17] on icon "button" at bounding box center [78, 16] width 7 height 7
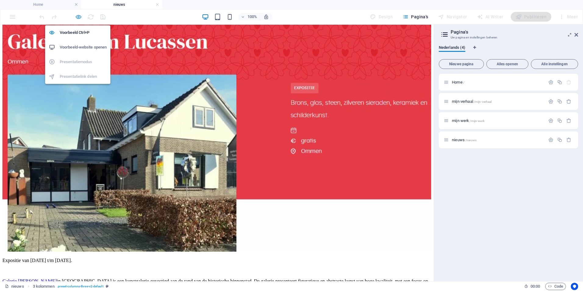
click at [79, 17] on icon "button" at bounding box center [78, 16] width 7 height 7
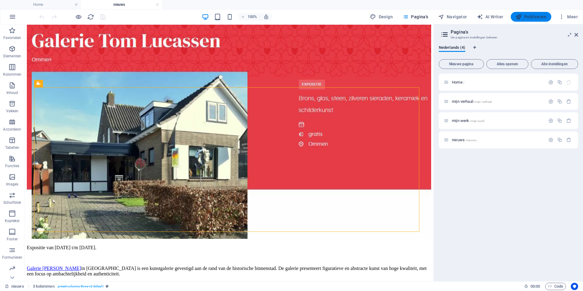
click at [539, 17] on span "Publiceren" at bounding box center [530, 17] width 31 height 6
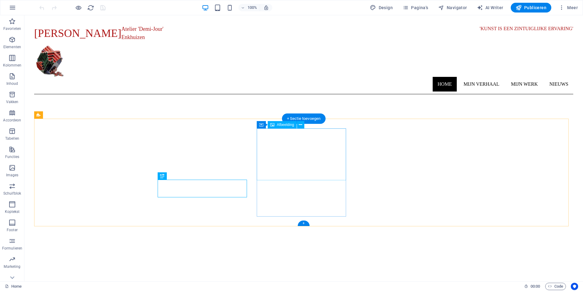
scroll to position [147, 0]
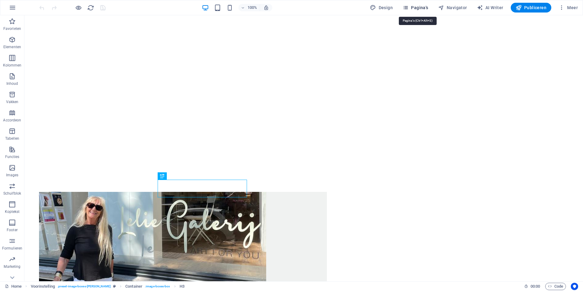
click at [421, 4] on button "Pagina's" at bounding box center [415, 8] width 31 height 10
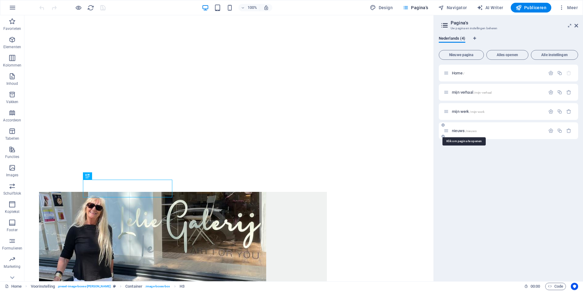
click at [460, 132] on span "nieuws /nieuws" at bounding box center [464, 130] width 25 height 5
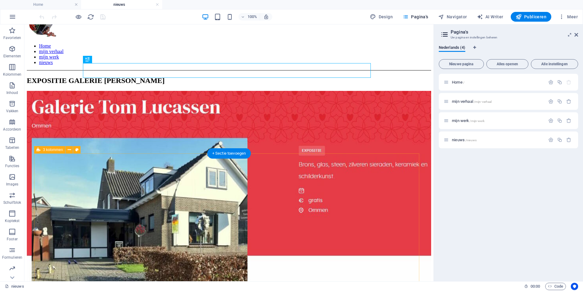
scroll to position [101, 0]
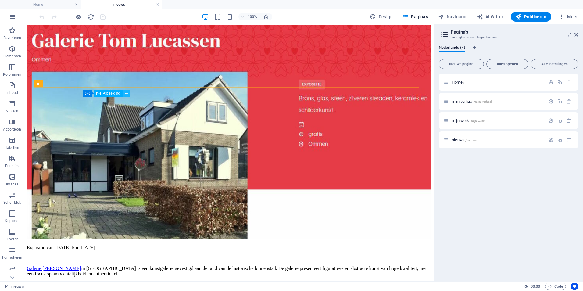
click at [126, 94] on icon at bounding box center [126, 93] width 3 height 6
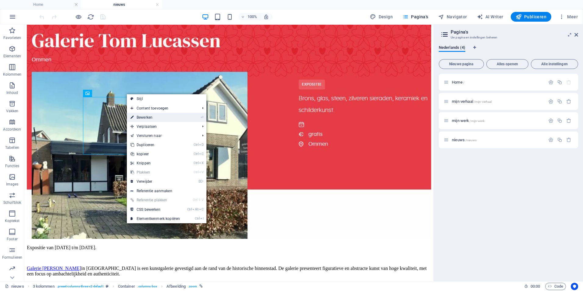
click at [146, 118] on link "⏎ Bewerken" at bounding box center [155, 117] width 57 height 9
select select "px"
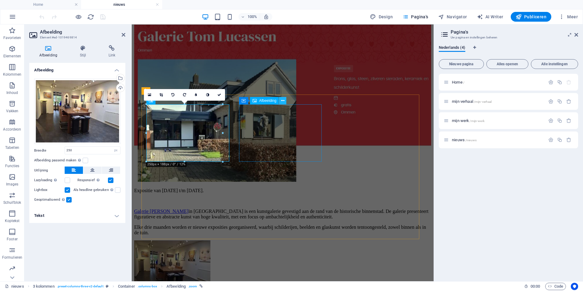
click at [284, 101] on icon at bounding box center [282, 101] width 3 height 6
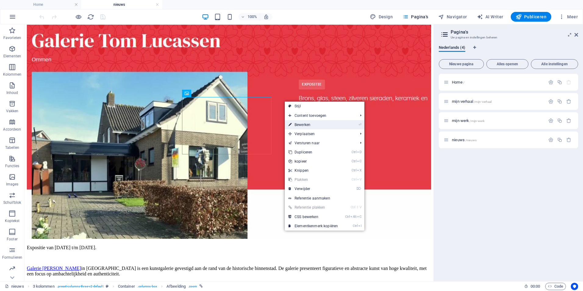
drag, startPoint x: 301, startPoint y: 123, endPoint x: 169, endPoint y: 98, distance: 134.0
click at [301, 123] on link "⏎ Bewerken" at bounding box center [313, 124] width 57 height 9
select select "px"
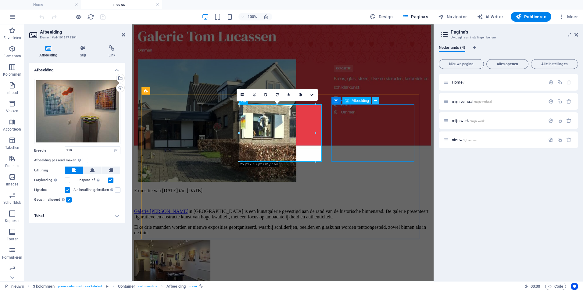
click at [375, 100] on icon at bounding box center [375, 101] width 3 height 6
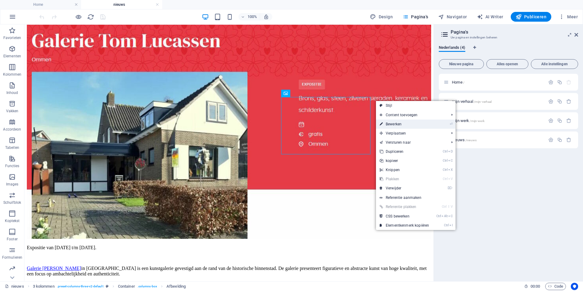
drag, startPoint x: 396, startPoint y: 124, endPoint x: 264, endPoint y: 100, distance: 133.9
click at [396, 124] on link "⏎ Bewerken" at bounding box center [404, 123] width 57 height 9
select select "px"
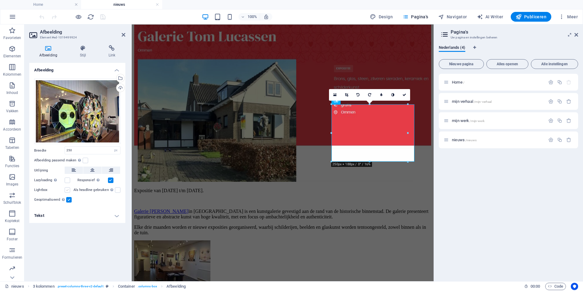
click at [68, 187] on label at bounding box center [67, 189] width 5 height 5
click at [0, 0] on input "Lightbox" at bounding box center [0, 0] width 0 height 0
click at [193, 168] on button at bounding box center [190, 167] width 7 height 7
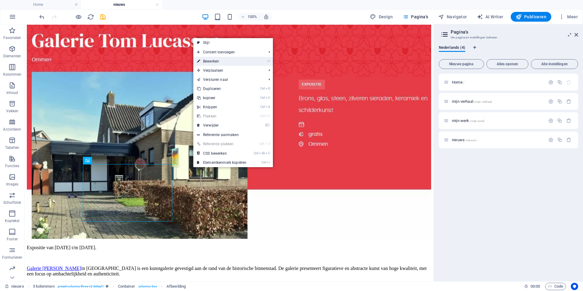
drag, startPoint x: 215, startPoint y: 61, endPoint x: 82, endPoint y: 37, distance: 134.5
click at [215, 61] on link "⏎ Bewerken" at bounding box center [221, 61] width 57 height 9
select select "px"
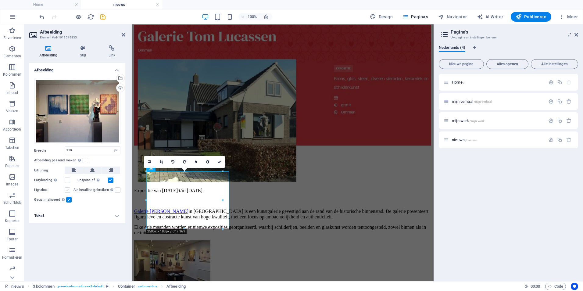
click at [68, 191] on label at bounding box center [67, 189] width 5 height 5
click at [0, 0] on input "Lightbox" at bounding box center [0, 0] width 0 height 0
click at [281, 170] on icon at bounding box center [282, 168] width 3 height 6
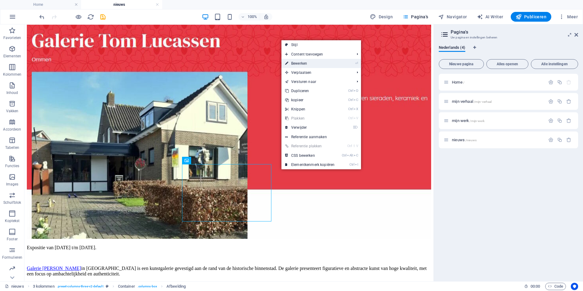
drag, startPoint x: 305, startPoint y: 65, endPoint x: 151, endPoint y: 59, distance: 154.9
click at [305, 65] on link "⏎ Bewerken" at bounding box center [309, 63] width 57 height 9
select select "px"
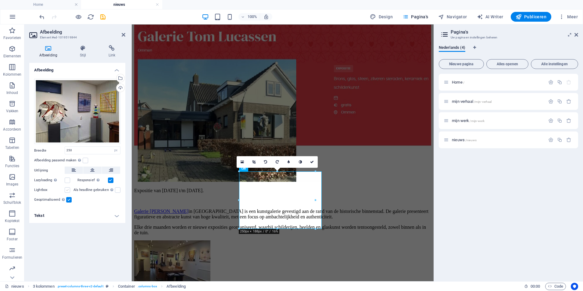
click at [68, 191] on label at bounding box center [67, 189] width 5 height 5
click at [0, 0] on input "Lightbox" at bounding box center [0, 0] width 0 height 0
click at [375, 167] on icon at bounding box center [375, 168] width 3 height 6
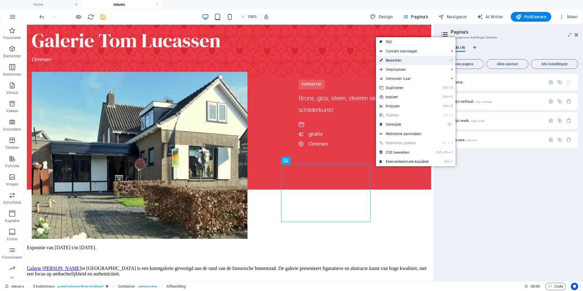
drag, startPoint x: 394, startPoint y: 61, endPoint x: 92, endPoint y: 75, distance: 302.4
click at [394, 61] on link "⏎ Bewerken" at bounding box center [404, 60] width 57 height 9
select select "px"
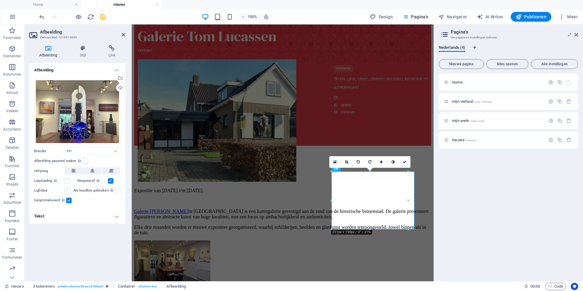
click at [69, 192] on label at bounding box center [67, 190] width 5 height 5
click at [0, 0] on input "Lightbox" at bounding box center [0, 0] width 0 height 0
click at [101, 18] on icon "save" at bounding box center [102, 16] width 7 height 7
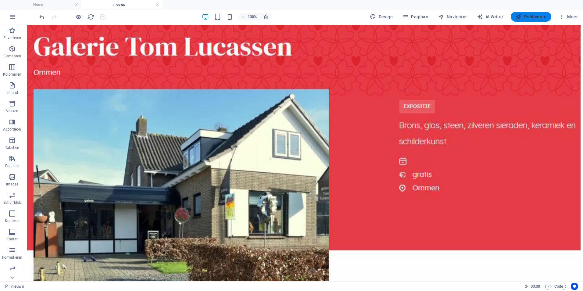
click at [536, 15] on span "Publiceren" at bounding box center [530, 17] width 31 height 6
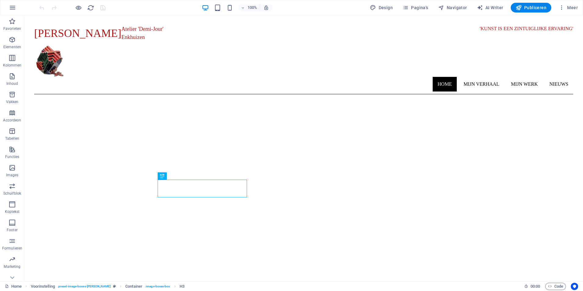
scroll to position [147, 0]
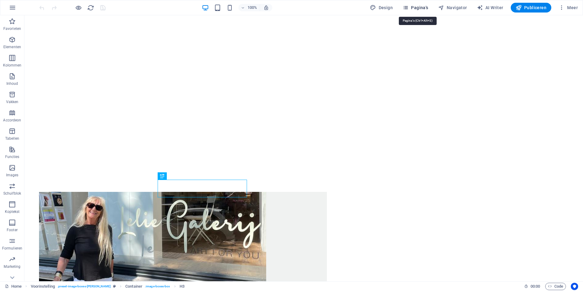
click at [422, 9] on span "Pagina's" at bounding box center [415, 8] width 26 height 6
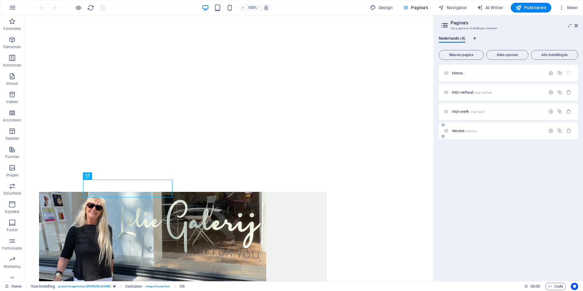
click at [463, 131] on span "nieuws /nieuws" at bounding box center [464, 130] width 25 height 5
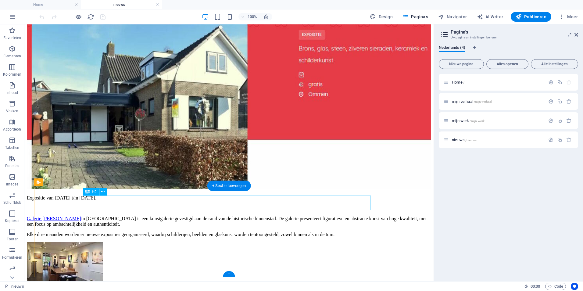
scroll to position [152, 0]
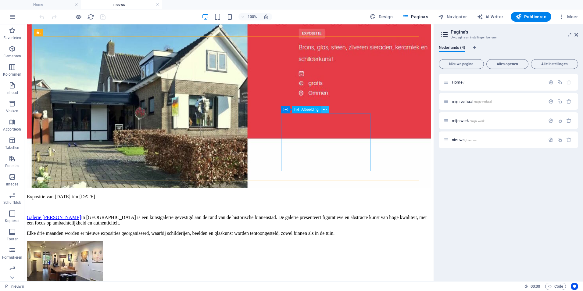
click at [325, 109] on icon at bounding box center [324, 109] width 3 height 6
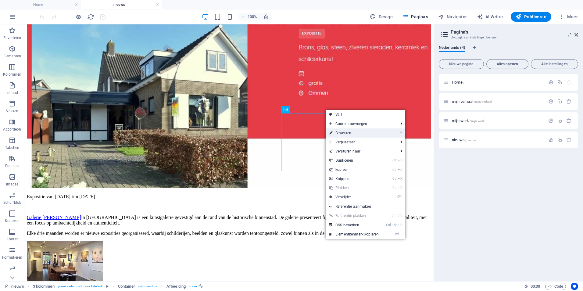
click at [345, 133] on link "⏎ Bewerken" at bounding box center [354, 132] width 57 height 9
select select "px"
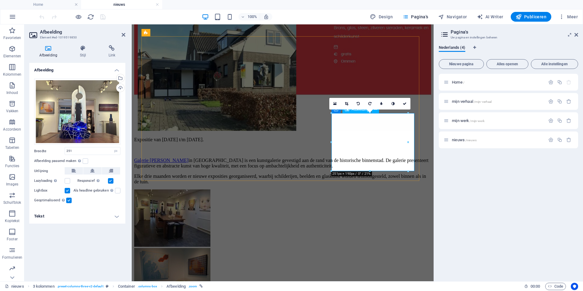
scroll to position [160, 0]
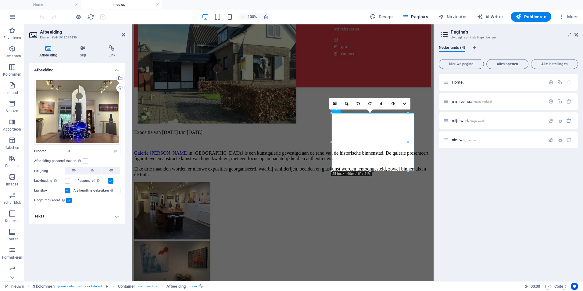
click at [468, 230] on div "Home / mijn verhaal /mijn-verhaal mijn werk /mijn-werk nieuws /nieuws" at bounding box center [508, 175] width 139 height 202
click at [123, 31] on h2 "Afbeelding" at bounding box center [82, 31] width 85 height 5
click at [122, 32] on h2 "Afbeelding" at bounding box center [82, 31] width 85 height 5
click at [122, 35] on icon at bounding box center [124, 34] width 4 height 5
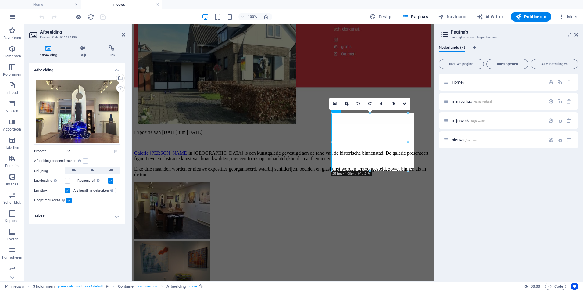
scroll to position [152, 0]
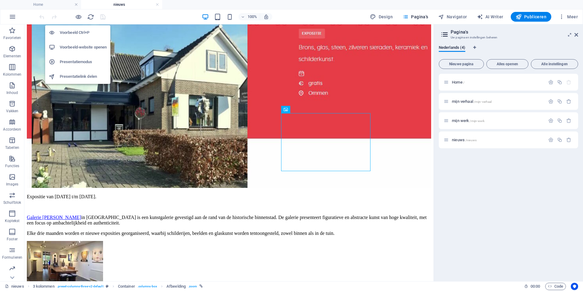
click at [78, 48] on h6 "Voorbeeld-website openen" at bounding box center [83, 47] width 47 height 7
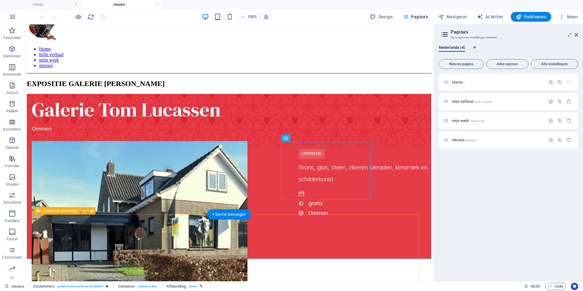
scroll to position [5, 0]
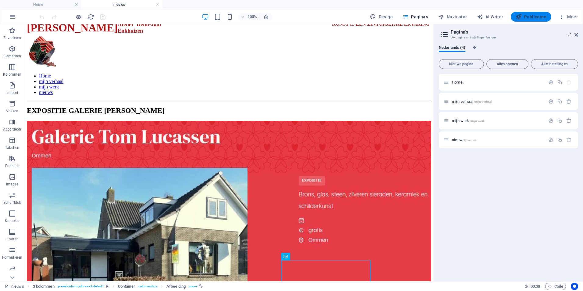
click at [536, 16] on span "Publiceren" at bounding box center [530, 17] width 31 height 6
